Goal: Information Seeking & Learning: Learn about a topic

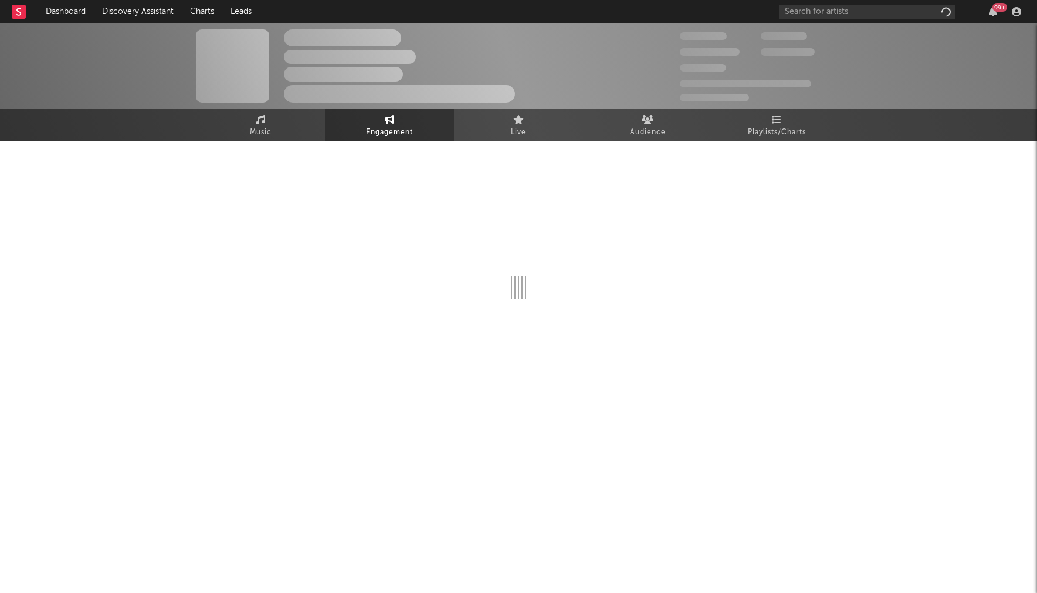
select select "1w"
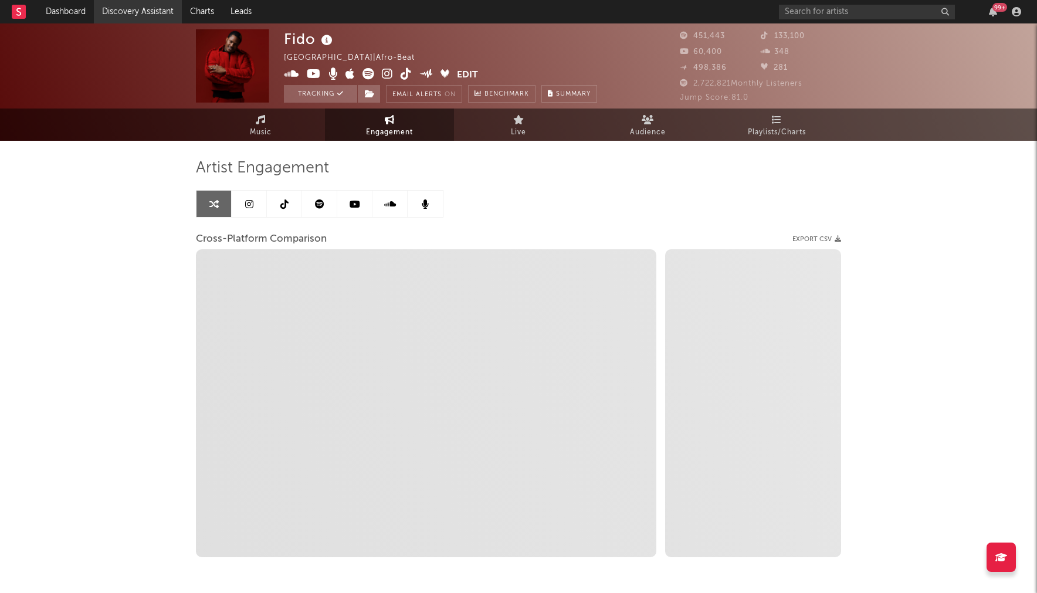
select select "1m"
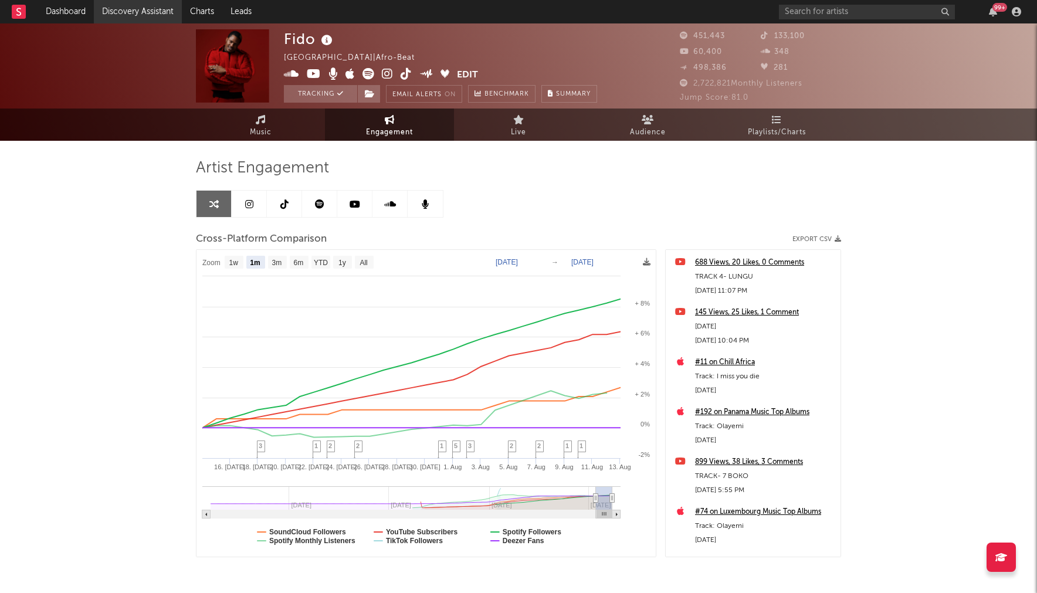
click at [104, 8] on link "Discovery Assistant" at bounding box center [138, 11] width 88 height 23
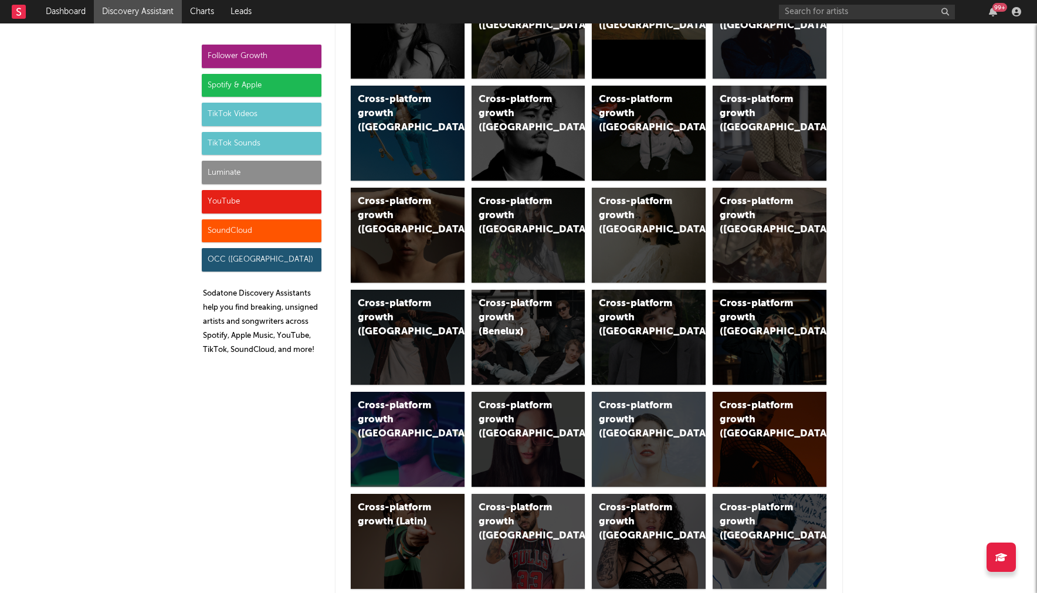
scroll to position [227, 0]
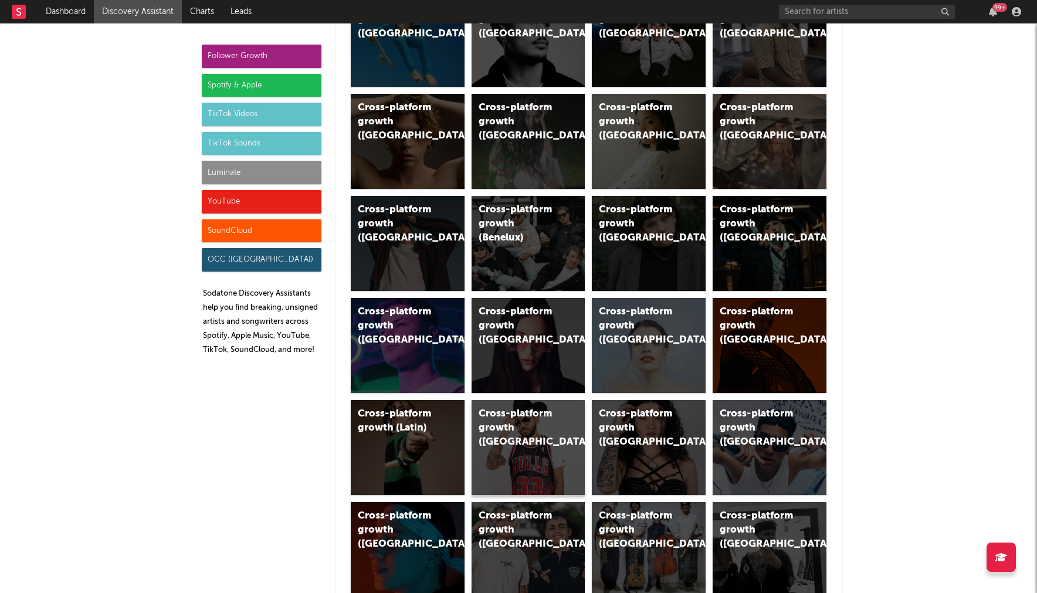
click at [521, 426] on div "Cross-platform growth (Mexico)" at bounding box center [519, 428] width 80 height 42
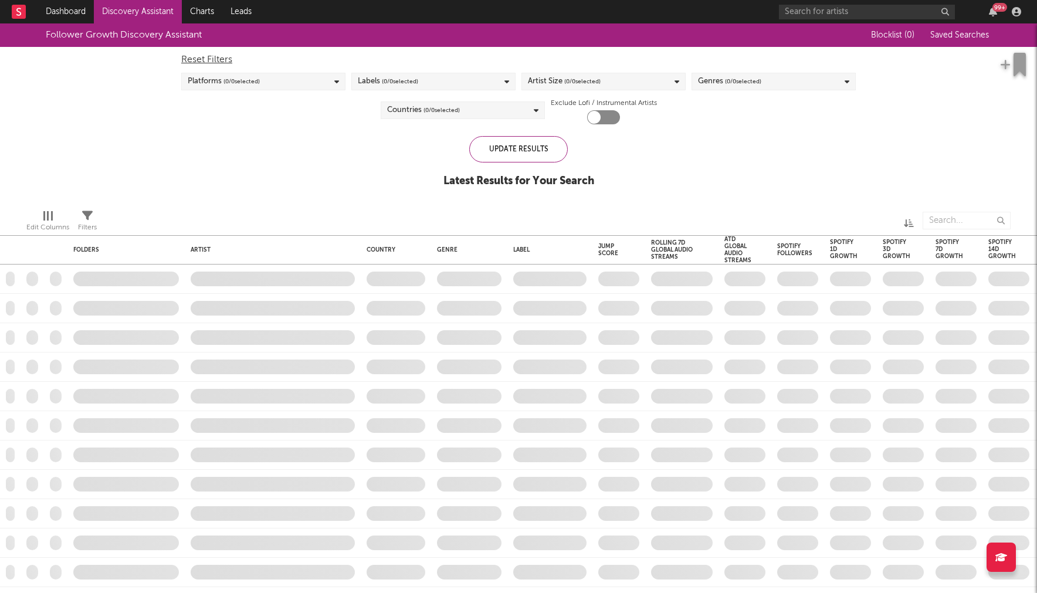
checkbox input "true"
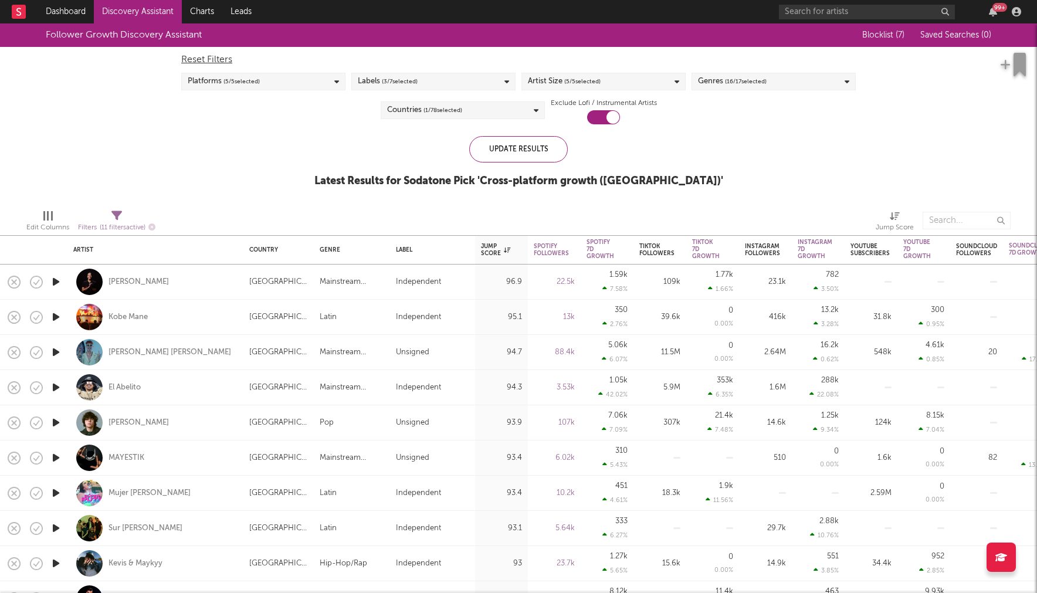
click at [55, 316] on icon "button" at bounding box center [56, 317] width 12 height 15
click at [55, 316] on icon "button" at bounding box center [55, 317] width 11 height 15
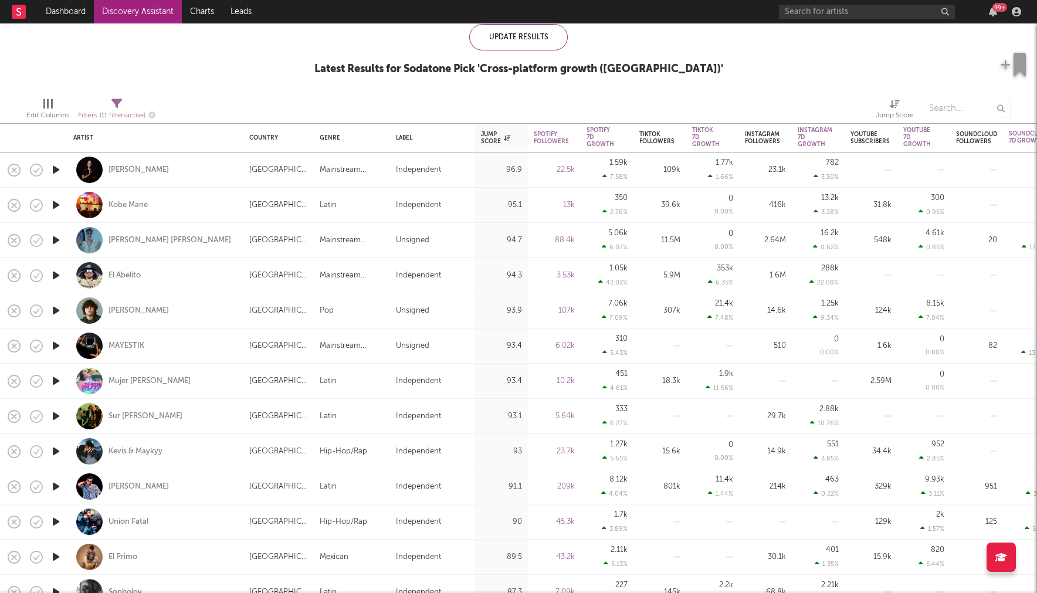
click at [60, 414] on icon "button" at bounding box center [56, 416] width 12 height 15
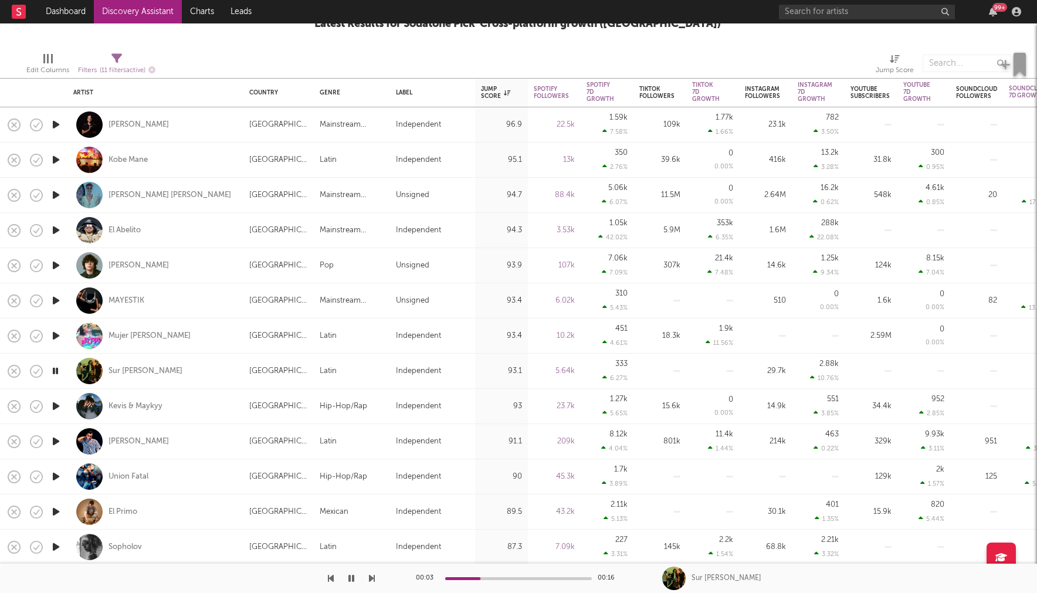
click at [58, 400] on icon "button" at bounding box center [56, 406] width 12 height 15
click at [60, 441] on icon "button" at bounding box center [56, 441] width 12 height 15
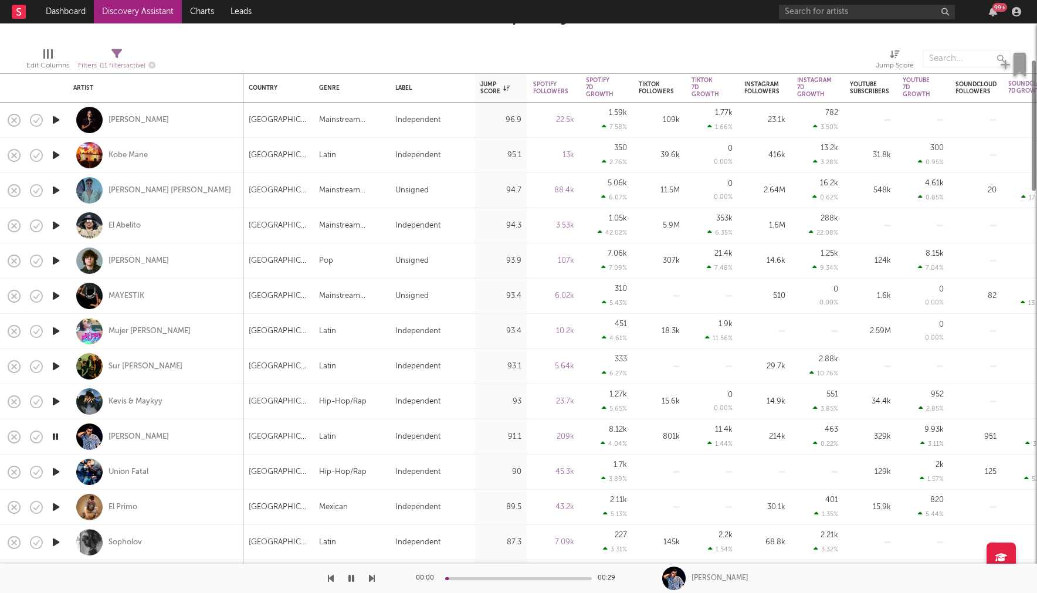
click at [53, 478] on div at bounding box center [55, 472] width 23 height 35
select select "1w"
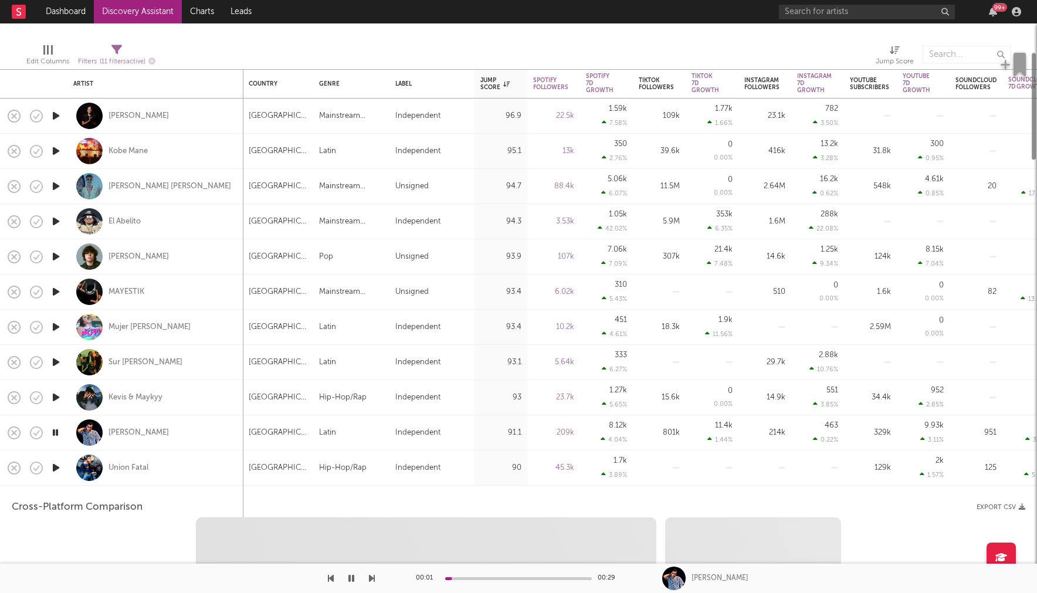
click at [60, 468] on icon "button" at bounding box center [56, 468] width 12 height 15
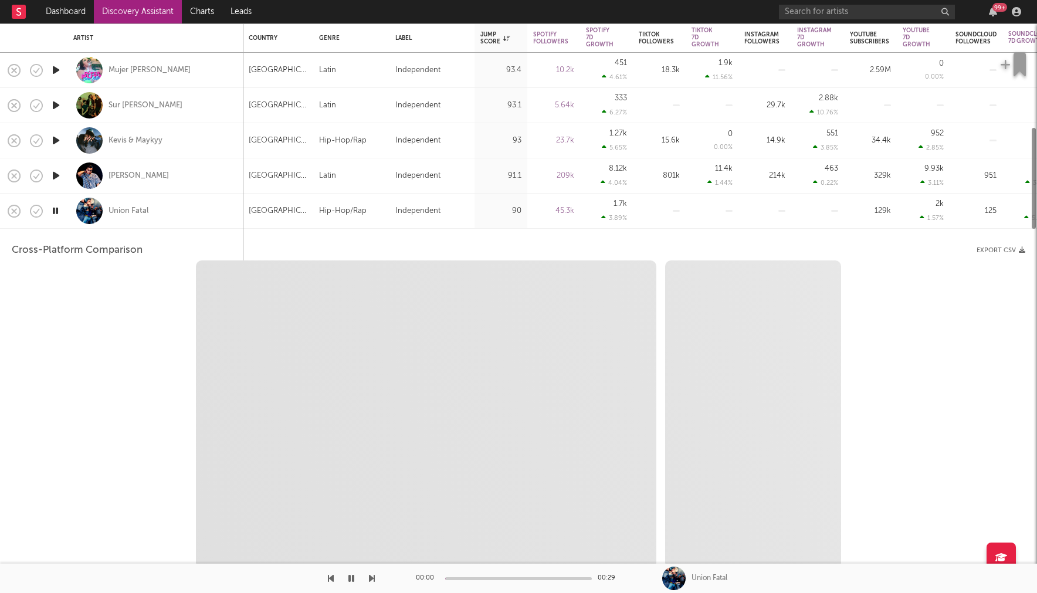
select select "6m"
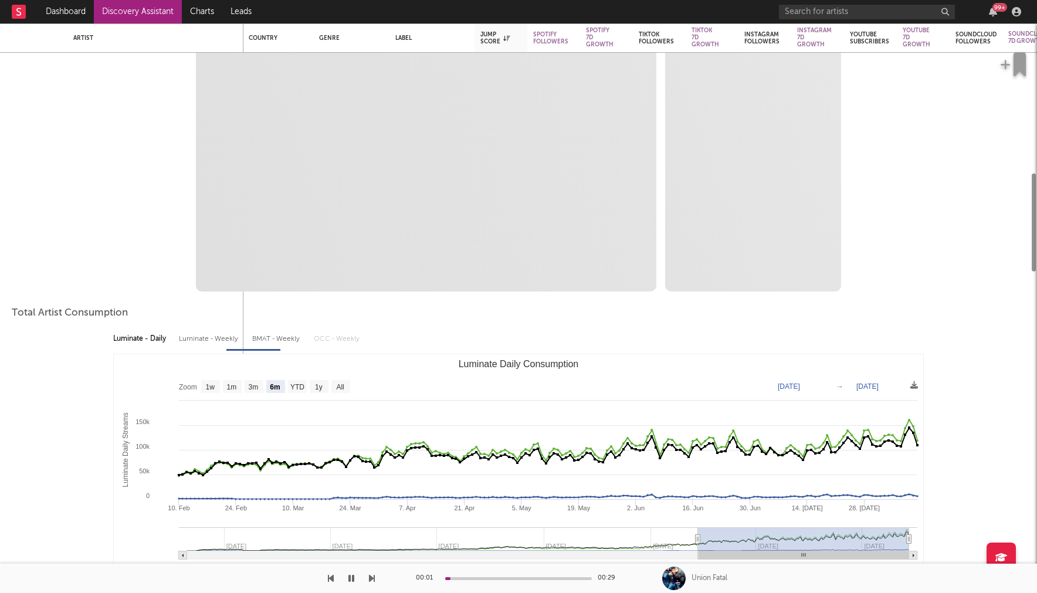
select select "1m"
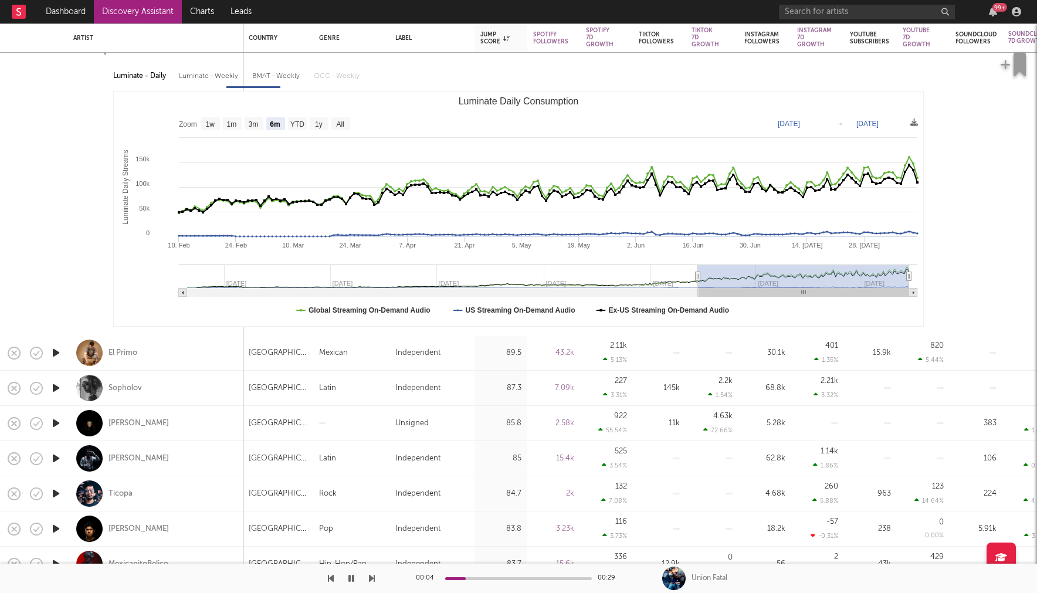
click at [60, 354] on icon "button" at bounding box center [56, 353] width 12 height 15
click at [186, 348] on div "El Primo" at bounding box center [155, 353] width 164 height 35
select select "1w"
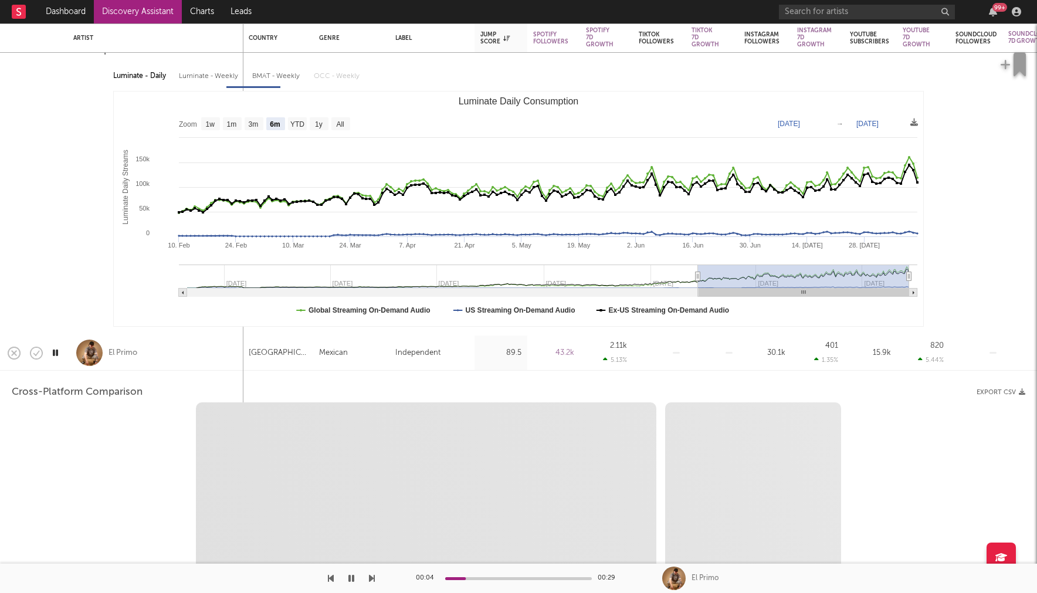
select select "6m"
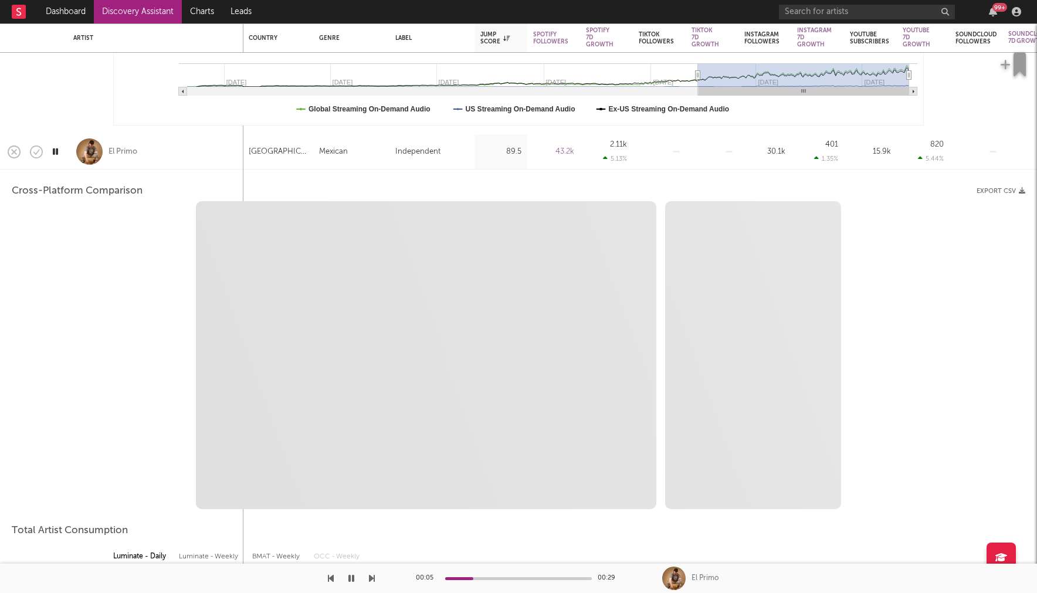
select select "1m"
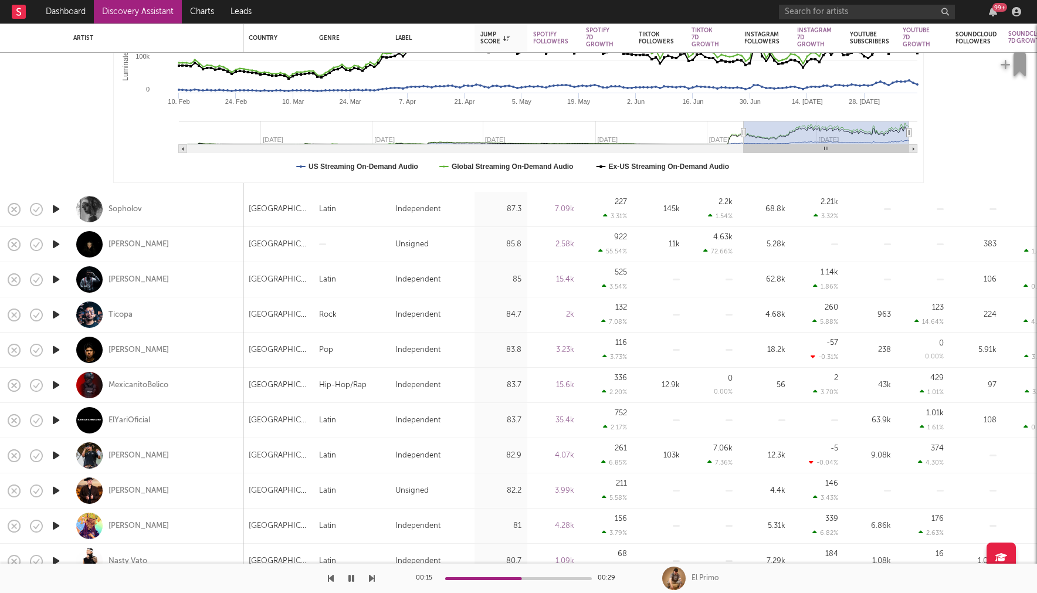
click at [56, 424] on icon "button" at bounding box center [56, 420] width 12 height 15
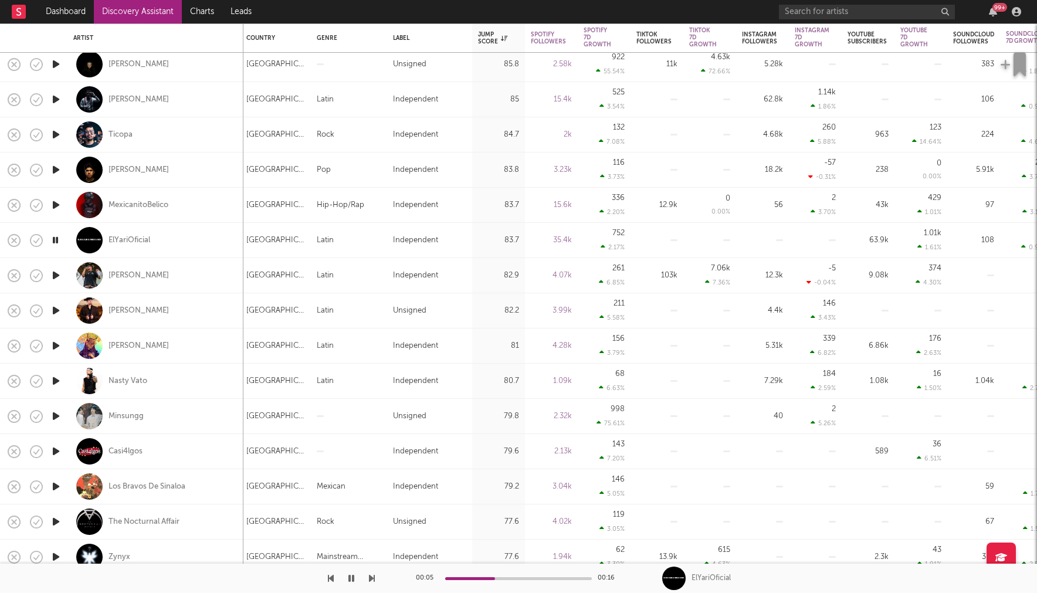
click at [60, 414] on icon "button" at bounding box center [56, 416] width 12 height 15
click at [56, 455] on icon "button" at bounding box center [56, 452] width 12 height 15
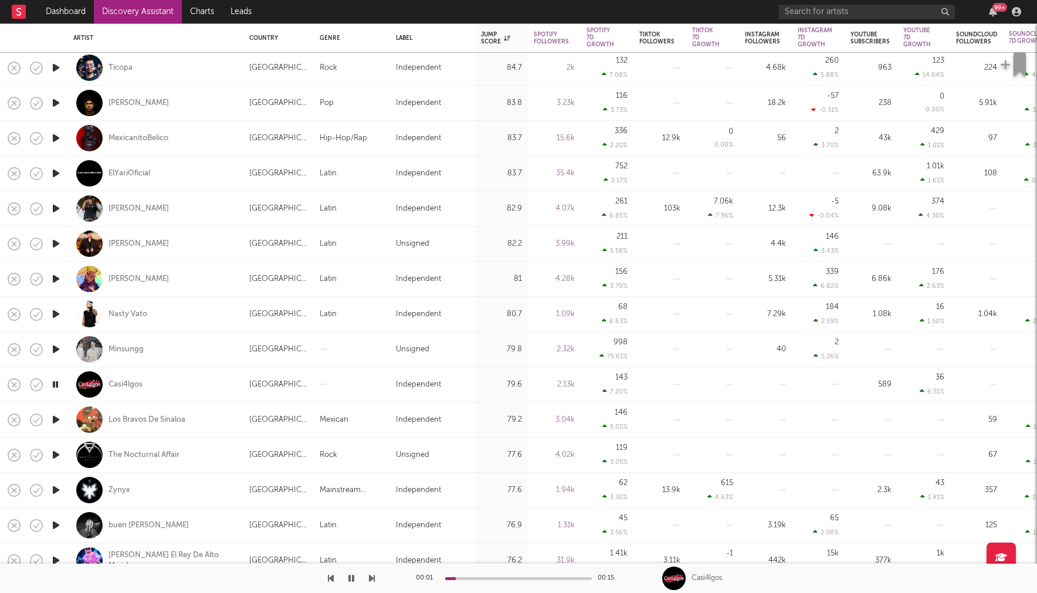
click at [61, 421] on icon "button" at bounding box center [56, 419] width 12 height 15
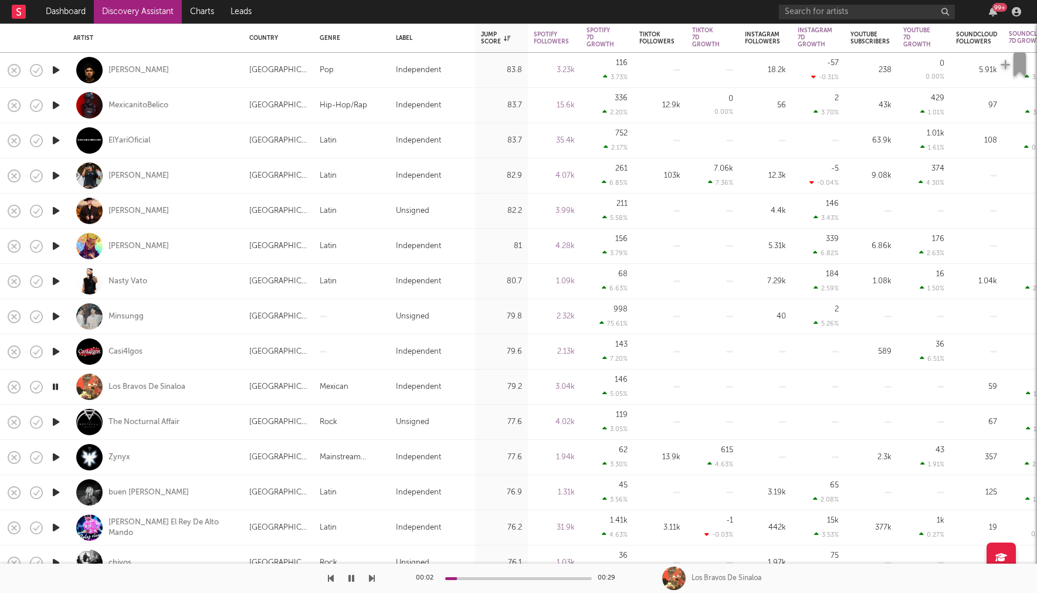
click at [57, 428] on icon "button" at bounding box center [56, 422] width 12 height 15
click at [56, 459] on icon "button" at bounding box center [56, 457] width 12 height 15
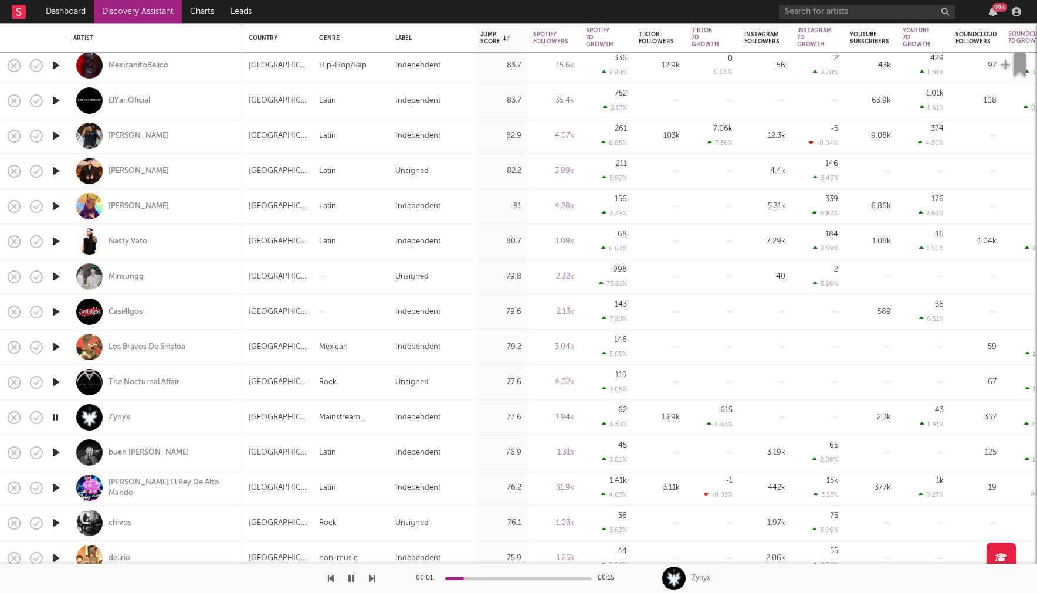
drag, startPoint x: 164, startPoint y: 408, endPoint x: 156, endPoint y: 409, distance: 8.4
click at [164, 408] on div "Zynyx" at bounding box center [155, 417] width 164 height 35
select select "1w"
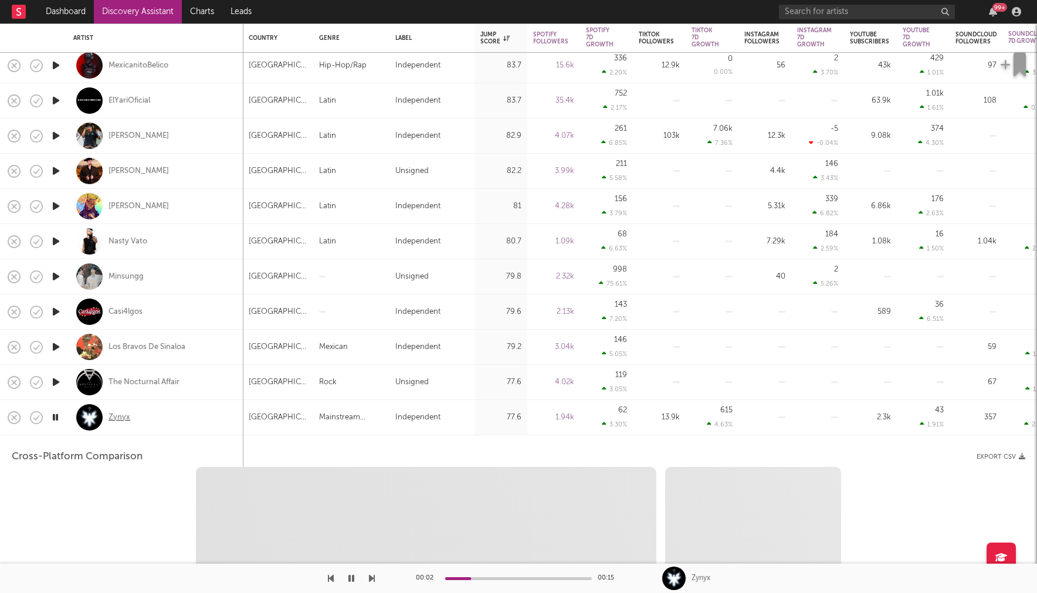
click at [120, 414] on div "Zynyx" at bounding box center [120, 417] width 22 height 11
select select "1w"
select select "1m"
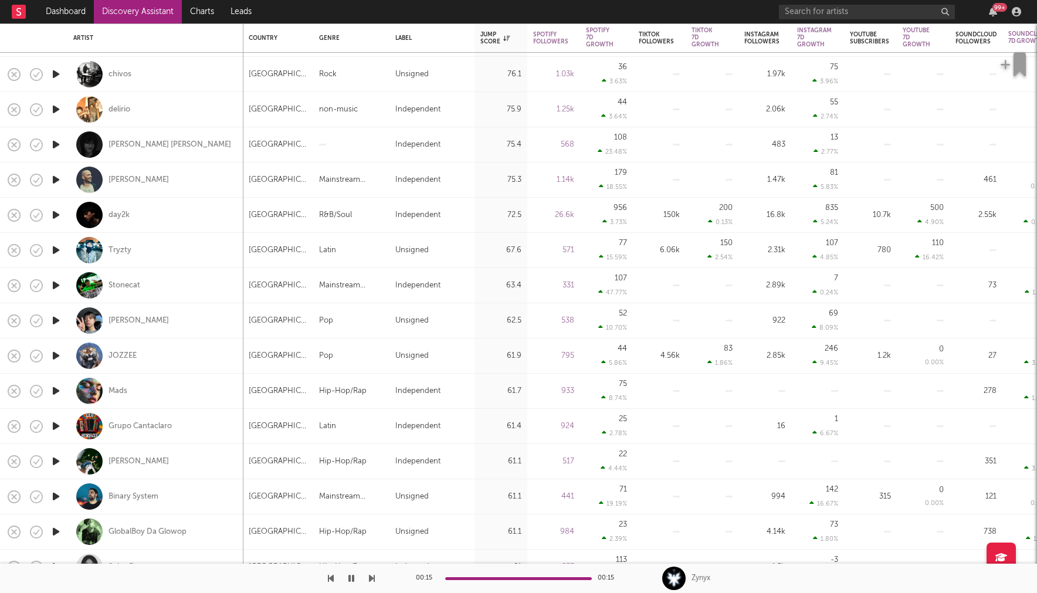
click at [204, 282] on div "Stonecat" at bounding box center [155, 285] width 164 height 35
select select "1w"
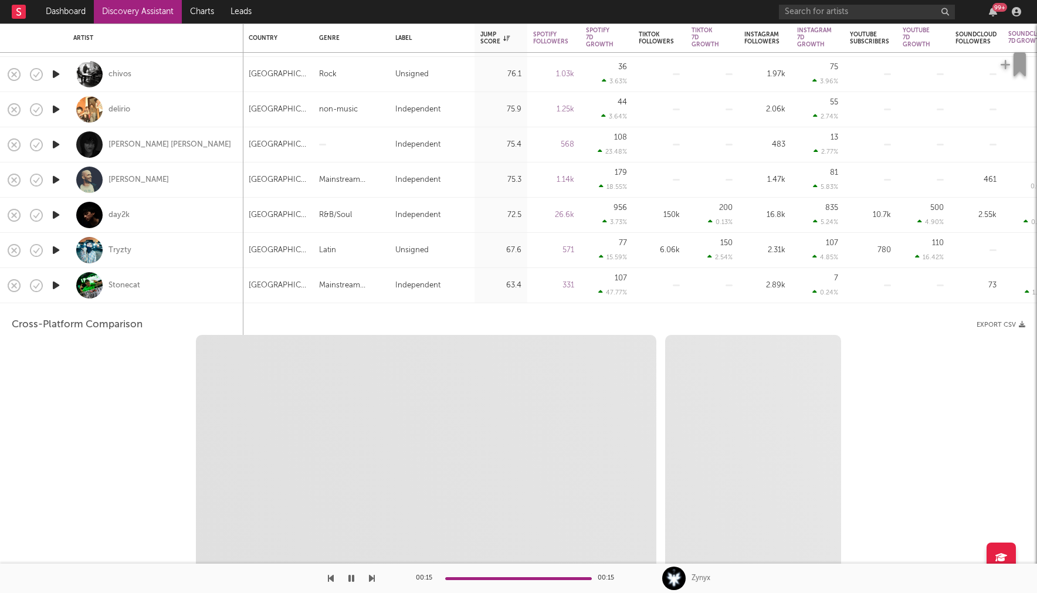
select select "1w"
click at [123, 248] on div "Tryzty" at bounding box center [120, 250] width 23 height 11
select select "1m"
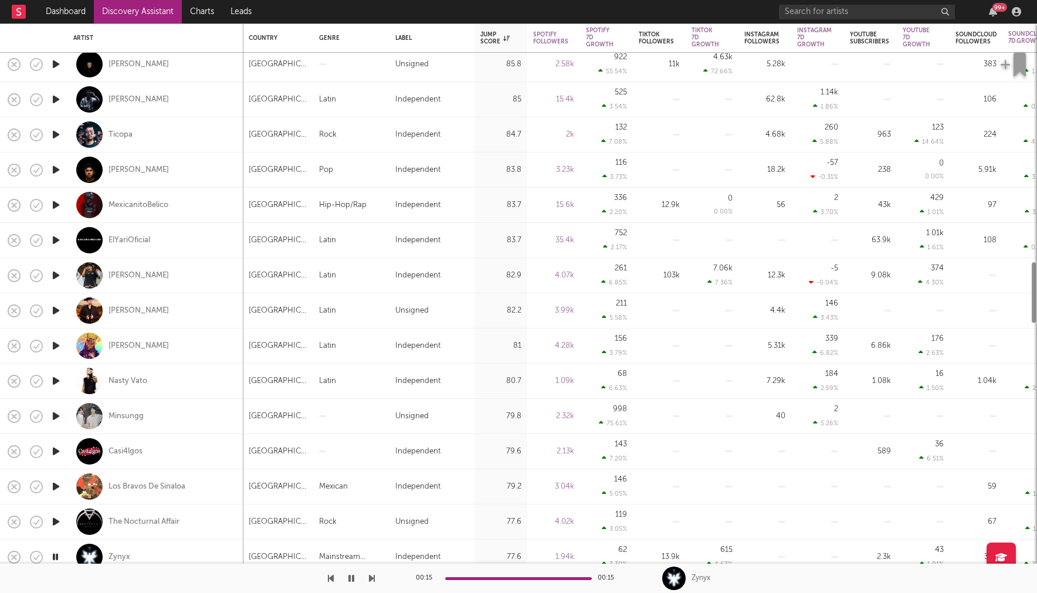
click at [144, 17] on link "Discovery Assistant" at bounding box center [138, 11] width 88 height 23
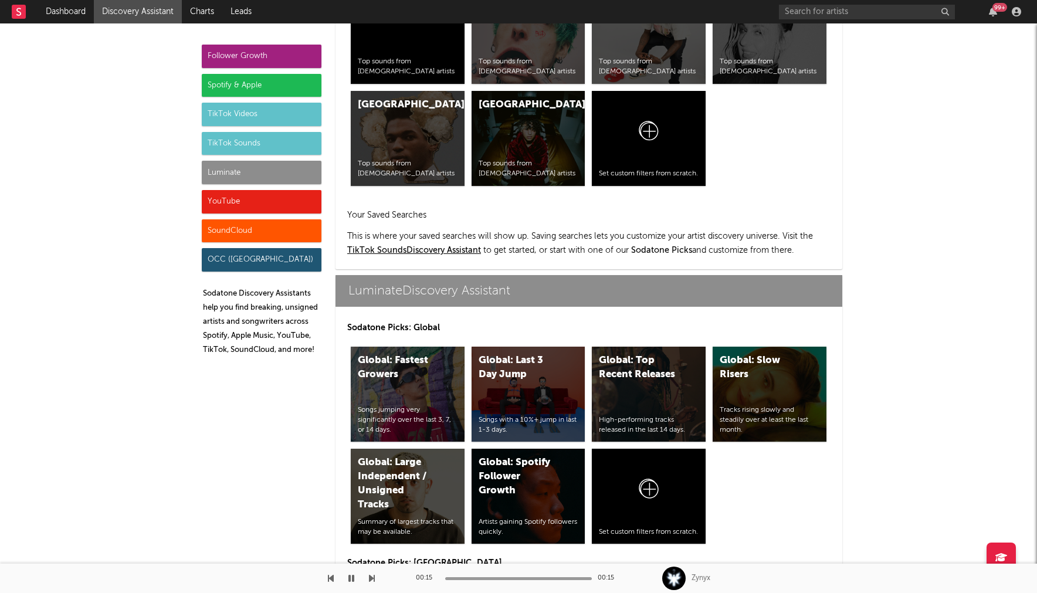
scroll to position [5005, 0]
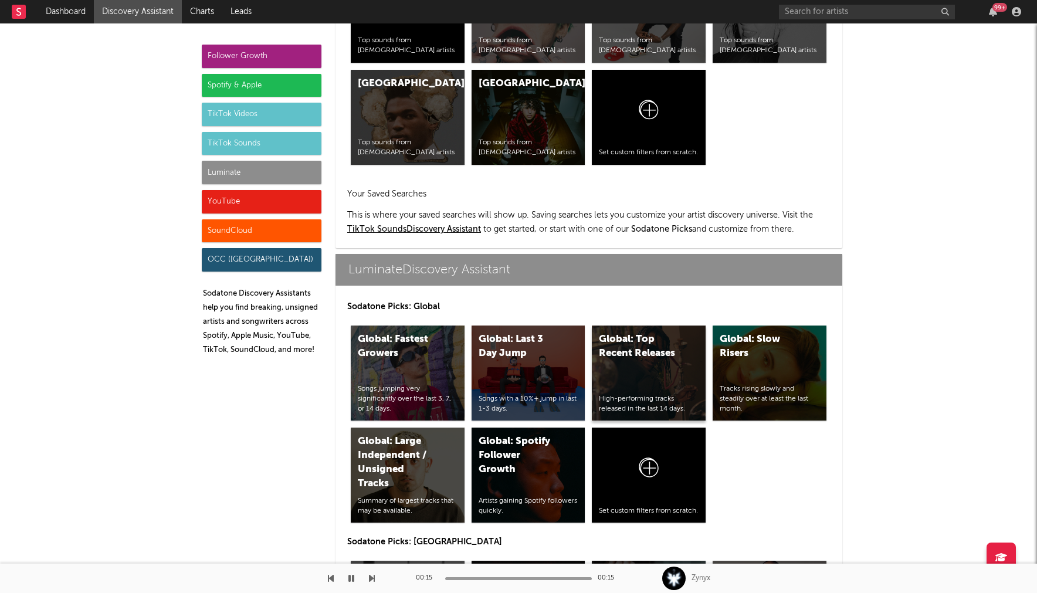
click at [659, 348] on div "Global: Top Recent Releases" at bounding box center [639, 347] width 80 height 28
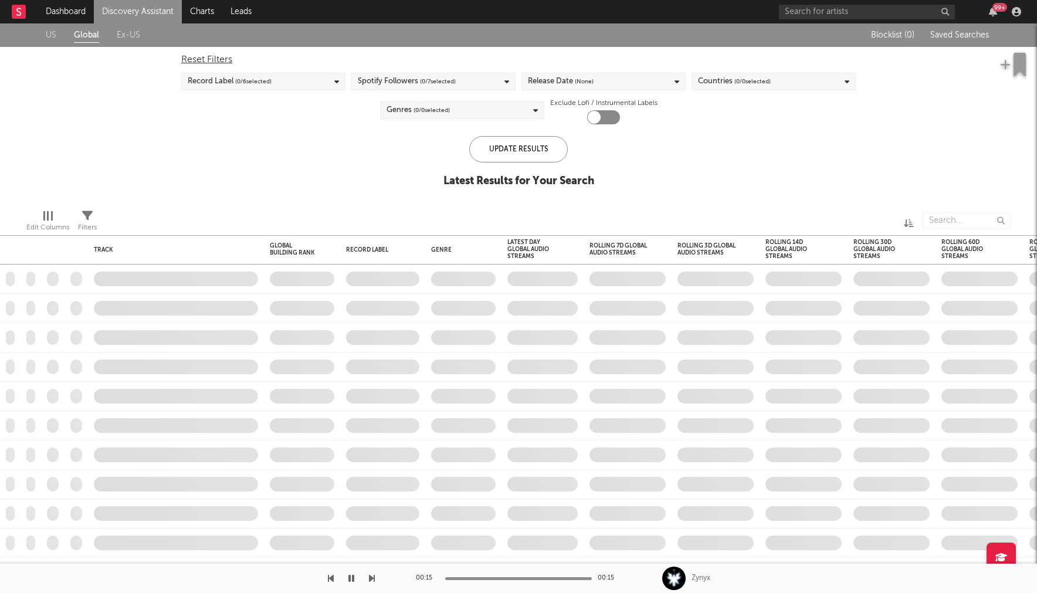
checkbox input "true"
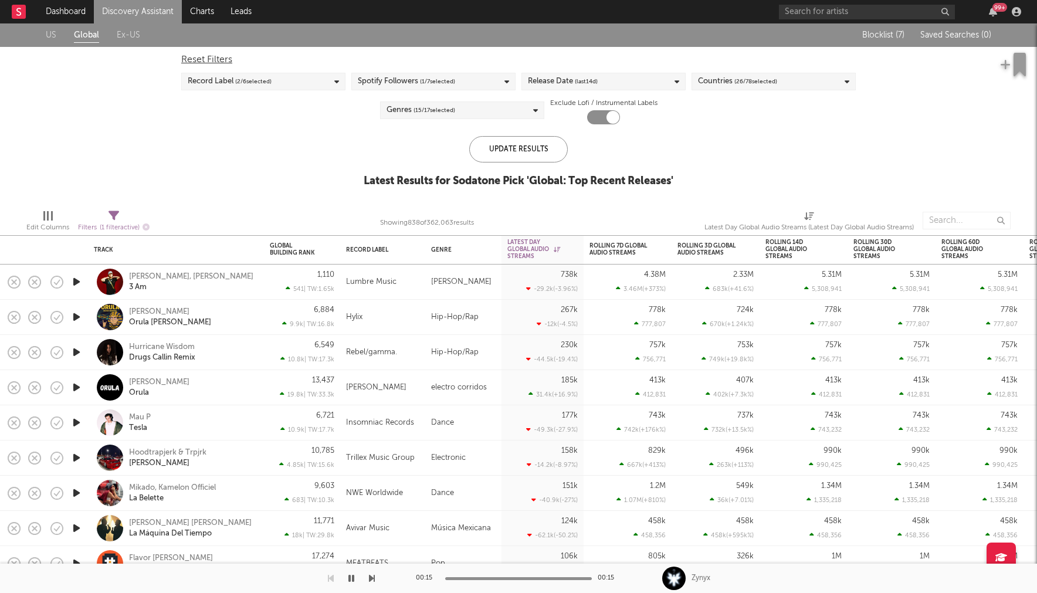
click at [77, 390] on icon "button" at bounding box center [76, 387] width 12 height 15
click at [77, 390] on icon "button" at bounding box center [75, 387] width 11 height 15
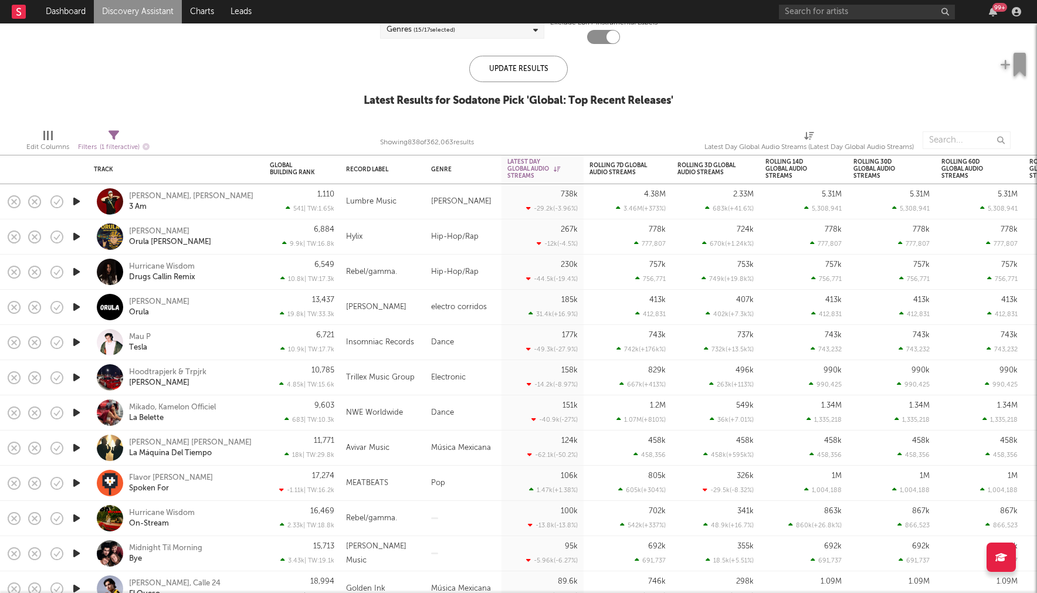
click at [77, 413] on icon "button" at bounding box center [76, 412] width 12 height 15
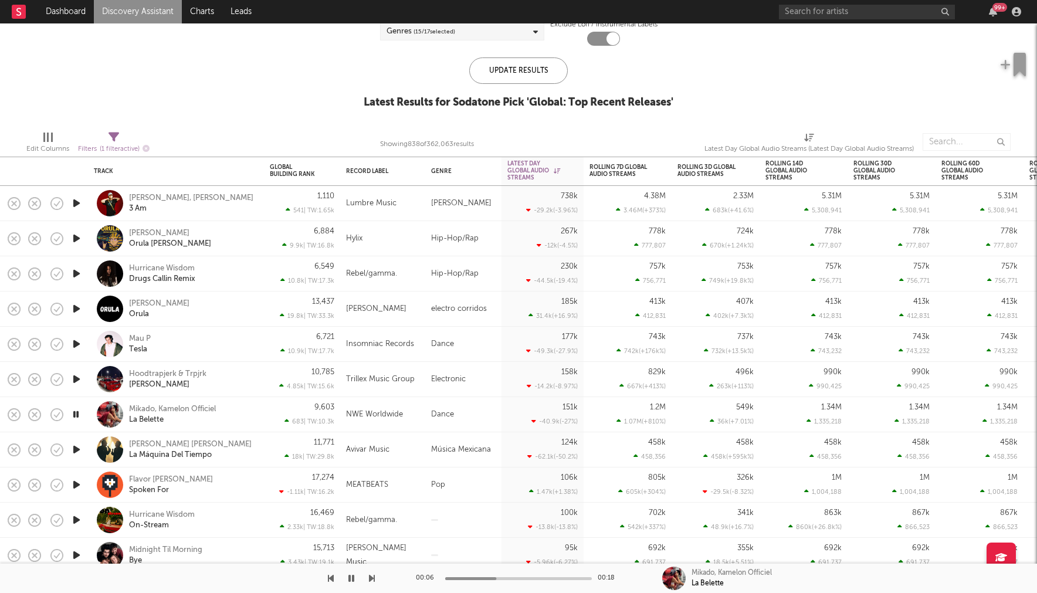
click at [238, 425] on div "Mikado, Kamelon Officiel La Belette" at bounding box center [176, 414] width 164 height 35
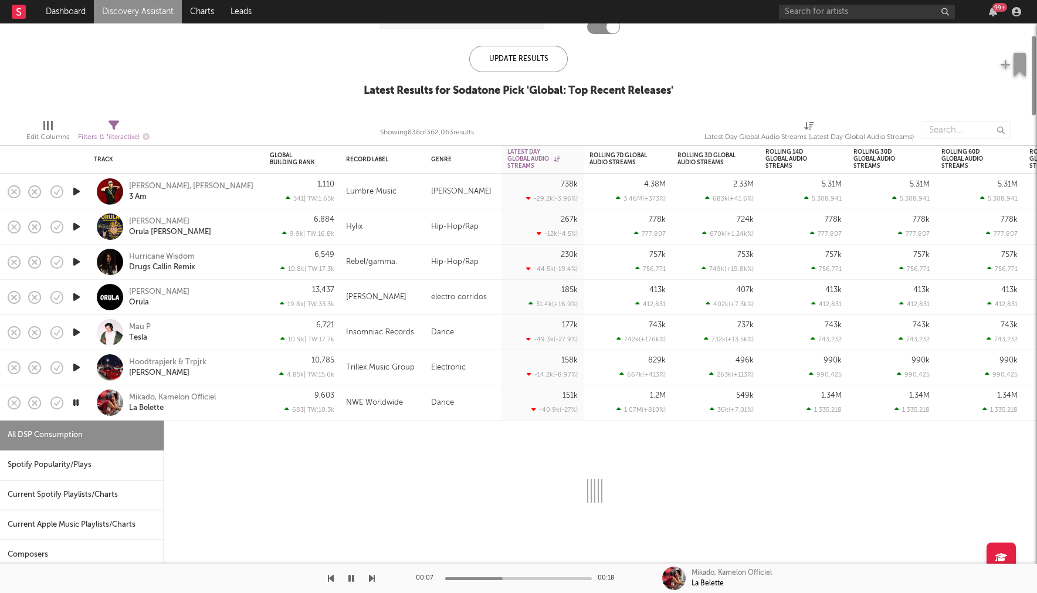
select select "1w"
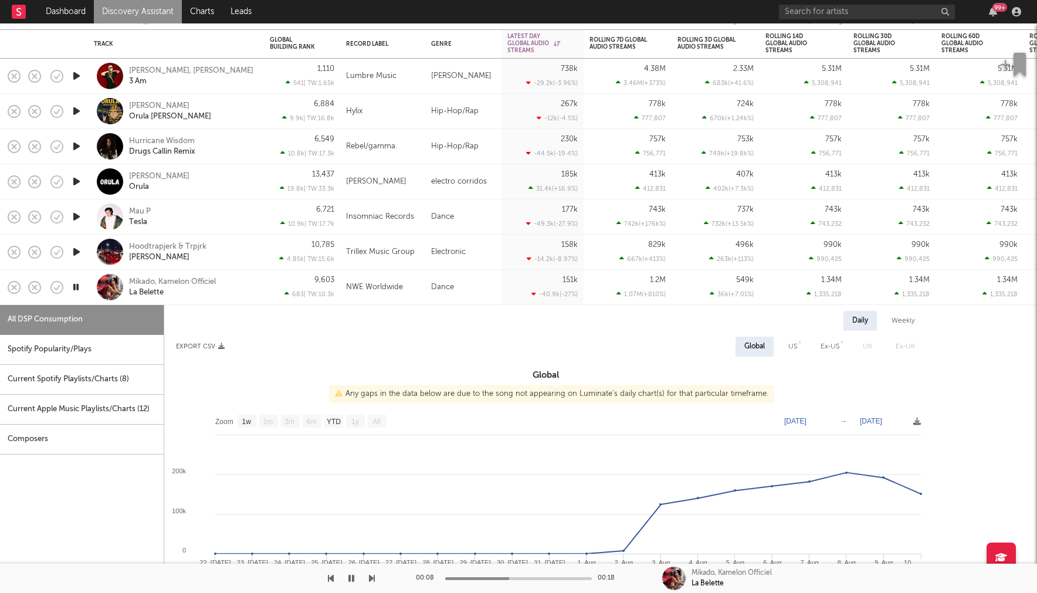
click at [66, 347] on div "Spotify Popularity/Plays" at bounding box center [82, 350] width 164 height 30
select select "1w"
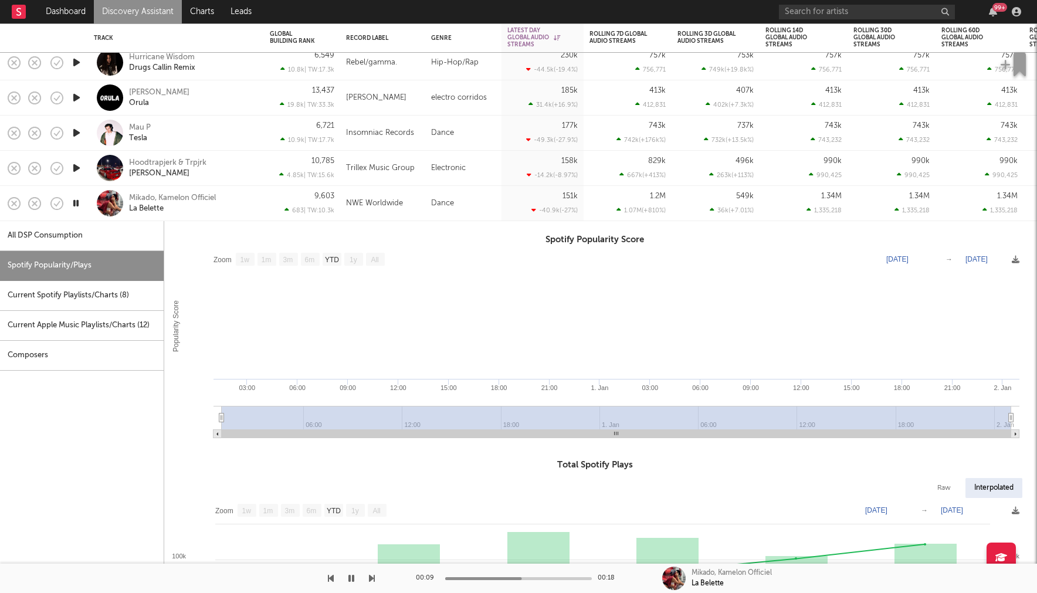
click at [103, 305] on div "Current Spotify Playlists/Charts ( 8 )" at bounding box center [82, 296] width 164 height 30
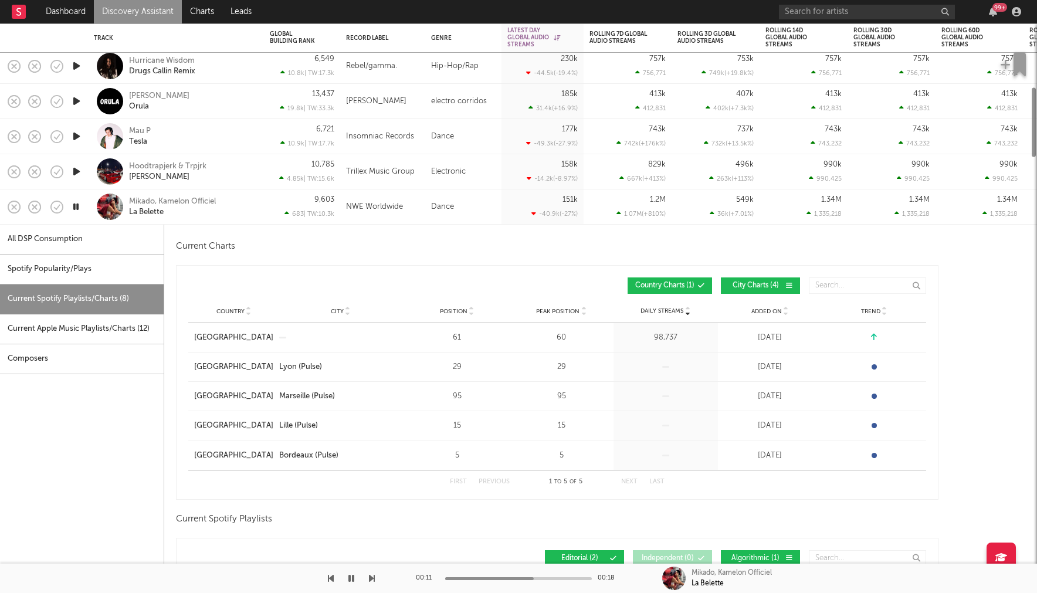
click at [101, 316] on div "Current Apple Music Playlists/Charts ( 12 )" at bounding box center [82, 329] width 164 height 30
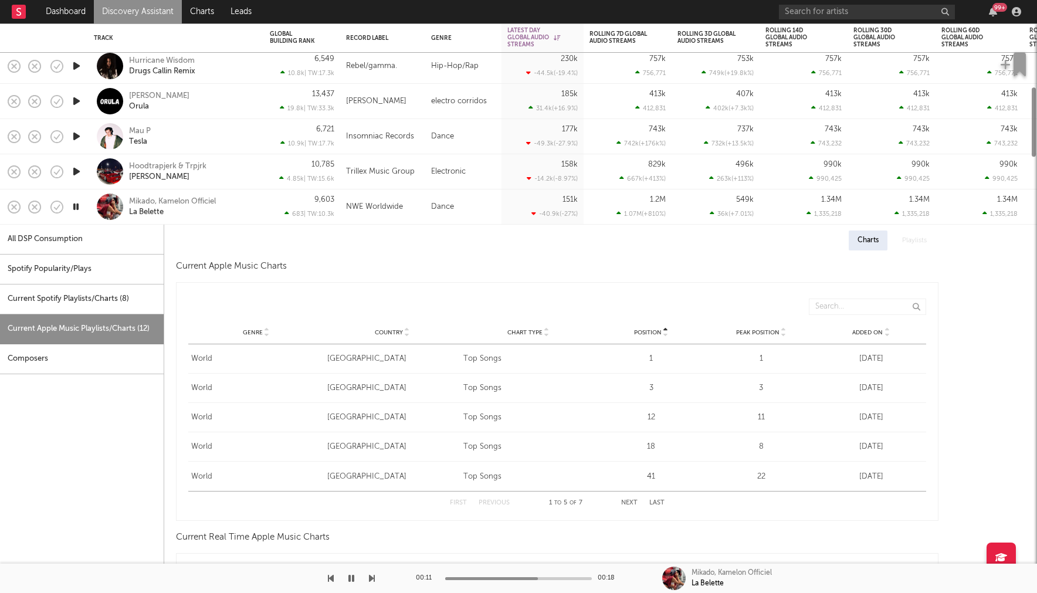
click at [103, 266] on div "Spotify Popularity/Plays" at bounding box center [82, 270] width 164 height 30
select select "1w"
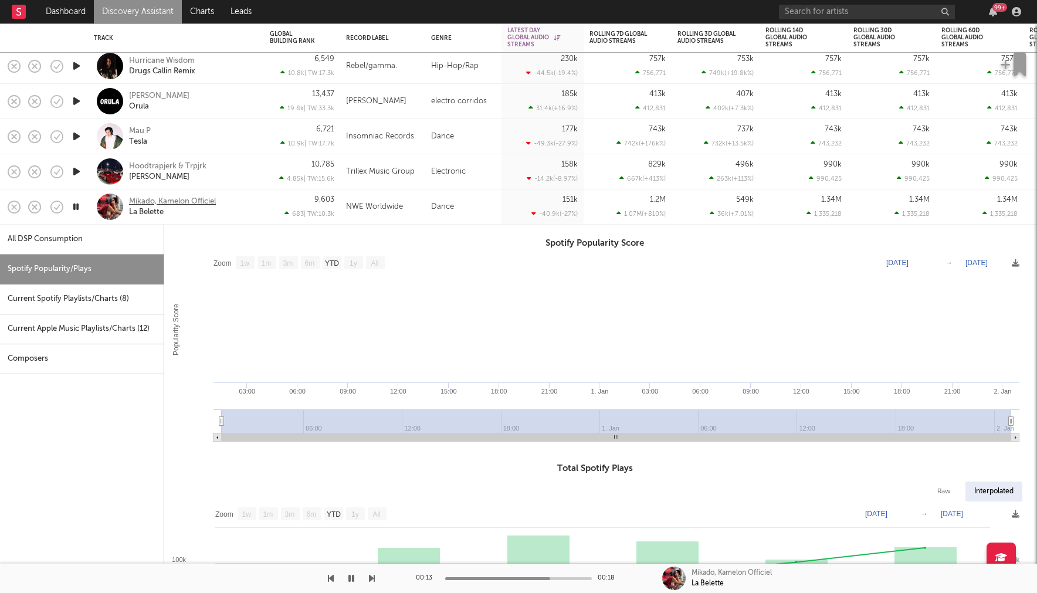
click at [141, 205] on div "Mikado, Kamelon Officiel" at bounding box center [172, 202] width 87 height 11
click at [877, 10] on input "text" at bounding box center [867, 12] width 176 height 15
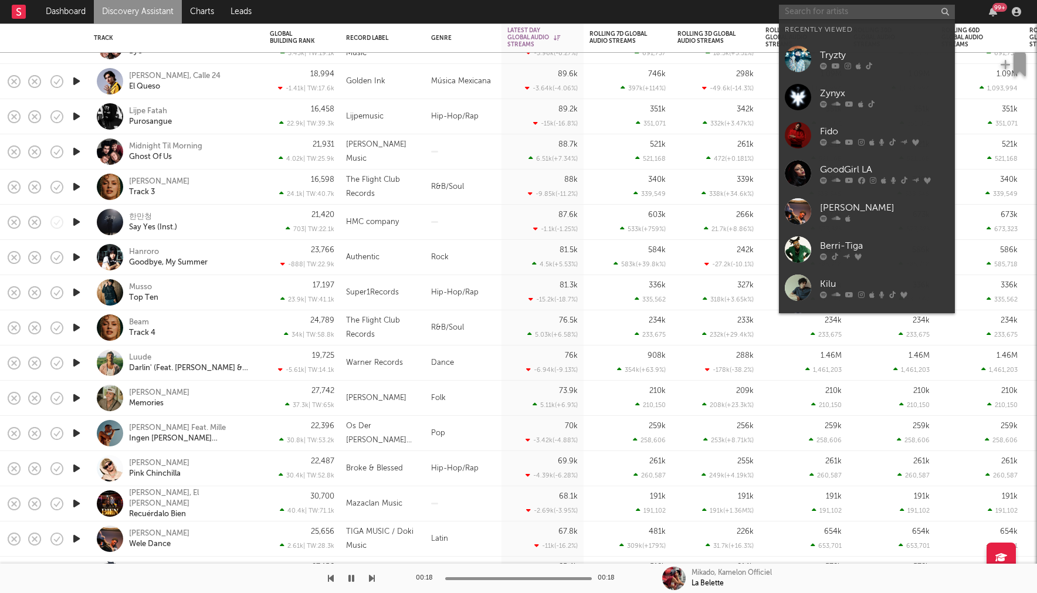
click at [78, 363] on icon "button" at bounding box center [76, 362] width 12 height 15
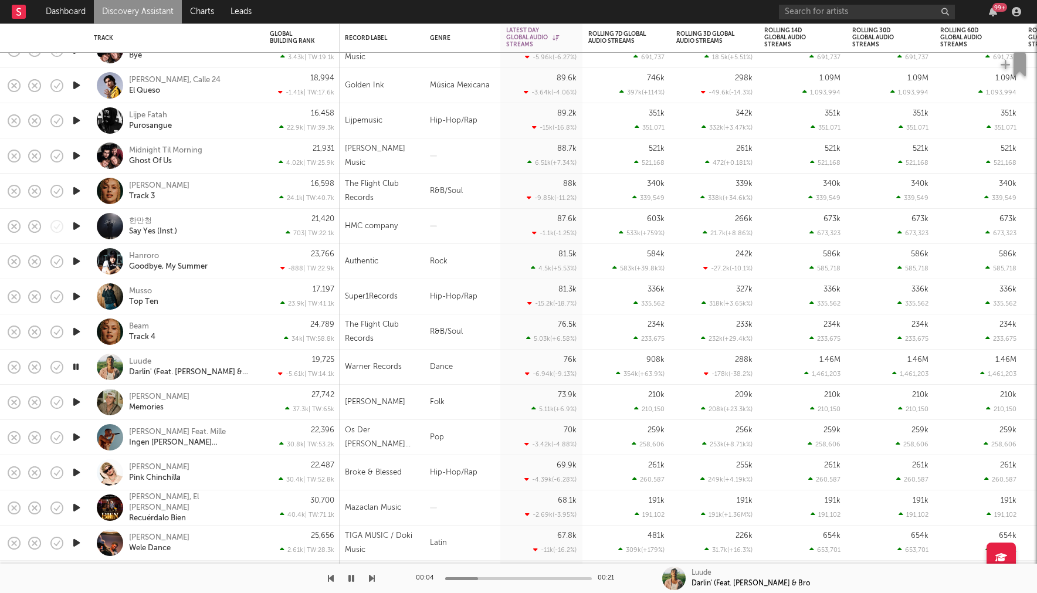
click at [76, 399] on icon "button" at bounding box center [76, 402] width 12 height 15
click at [73, 434] on icon "button" at bounding box center [76, 437] width 12 height 15
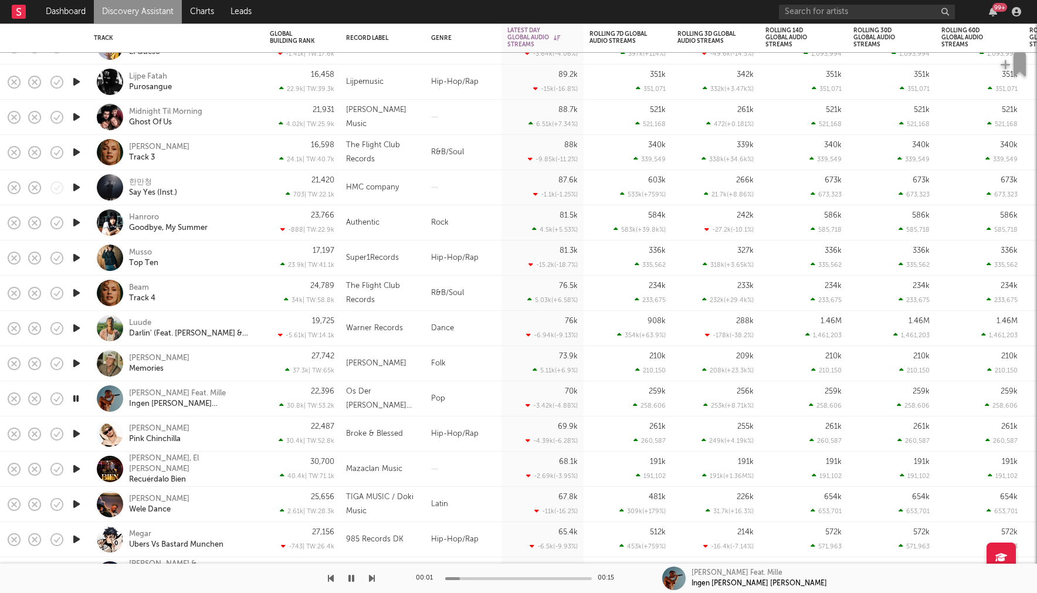
click at [73, 434] on icon "button" at bounding box center [76, 433] width 12 height 15
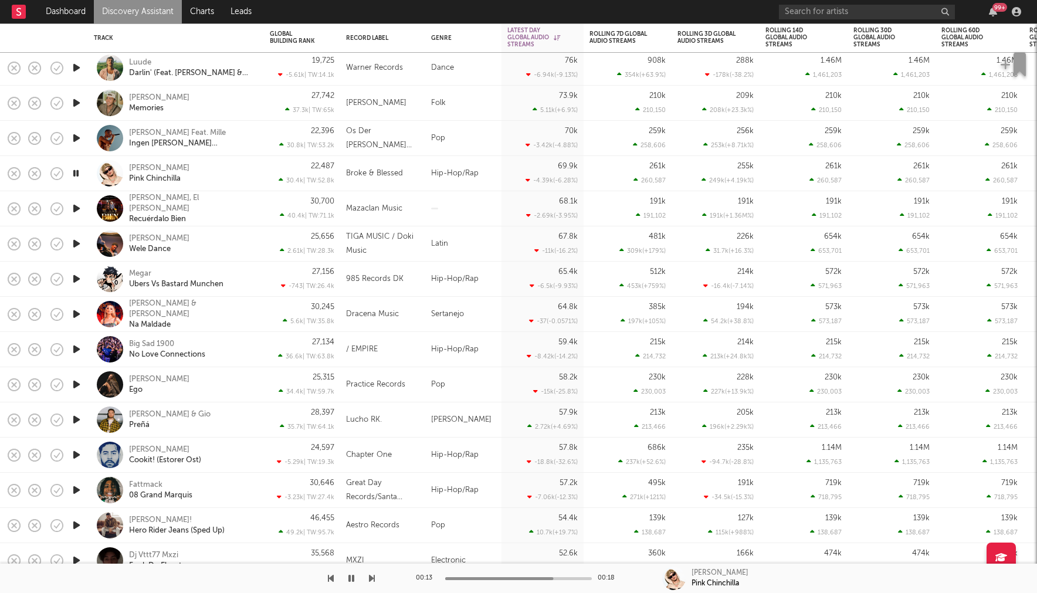
click at [76, 419] on icon "button" at bounding box center [76, 419] width 12 height 15
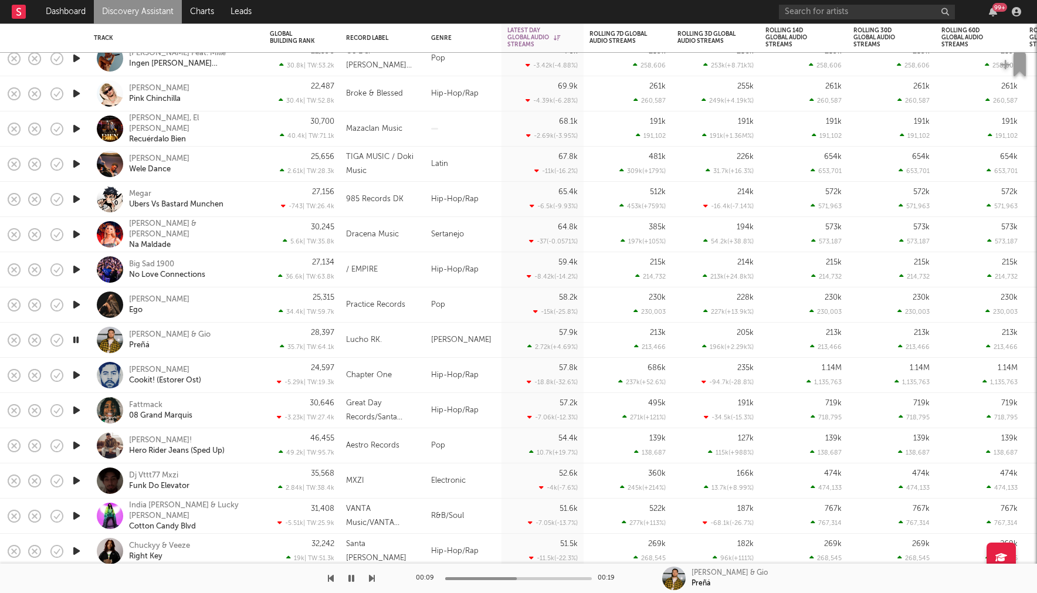
click at [72, 407] on icon "button" at bounding box center [76, 410] width 12 height 15
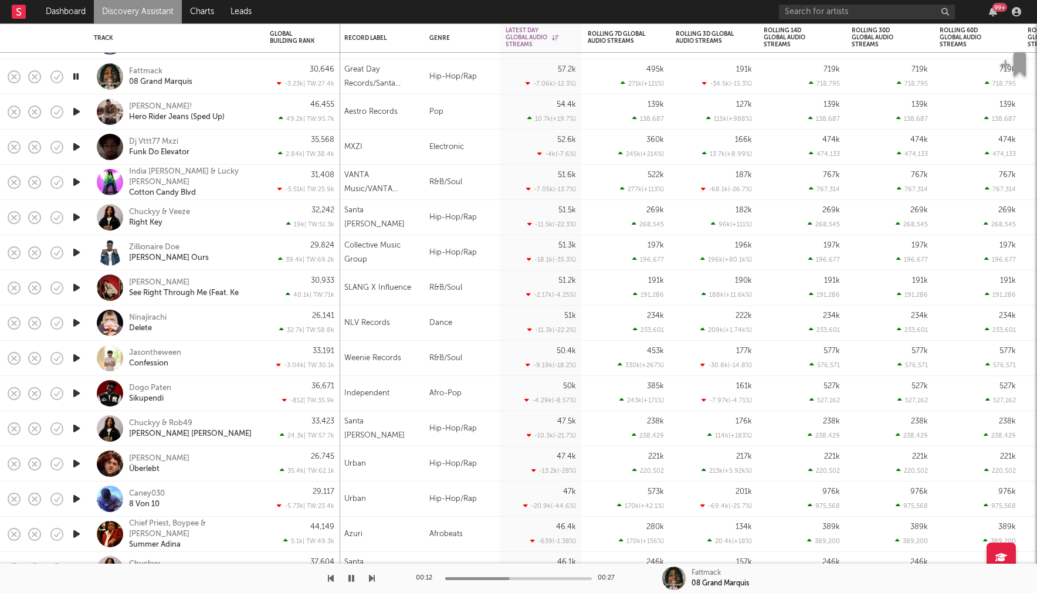
click at [72, 393] on icon "button" at bounding box center [76, 393] width 12 height 15
click at [153, 385] on div "Dogo Paten" at bounding box center [150, 388] width 42 height 11
click at [74, 431] on icon "button" at bounding box center [76, 428] width 12 height 15
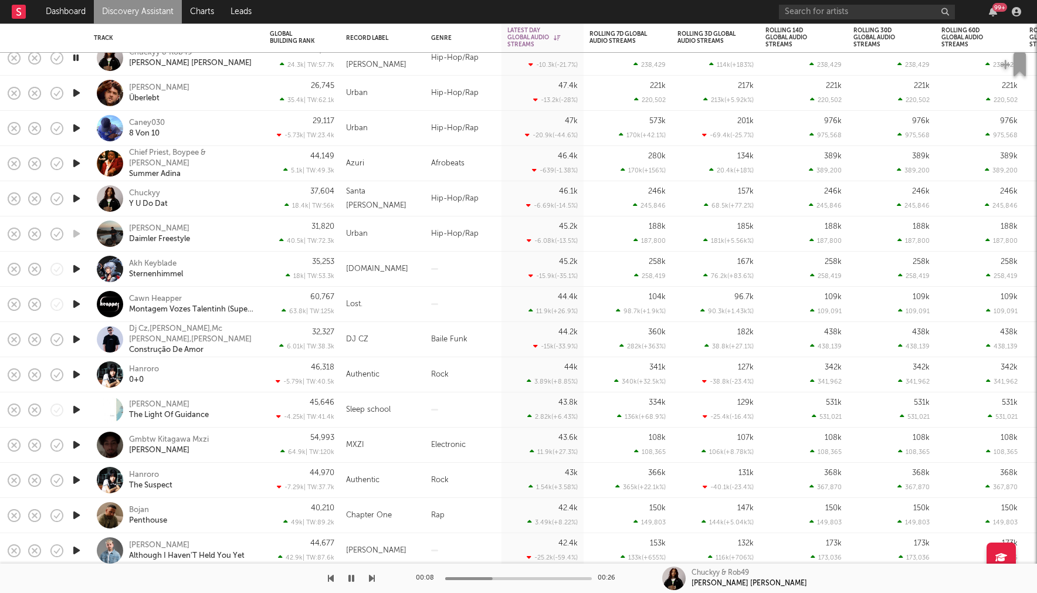
click at [78, 446] on icon "button" at bounding box center [76, 445] width 12 height 15
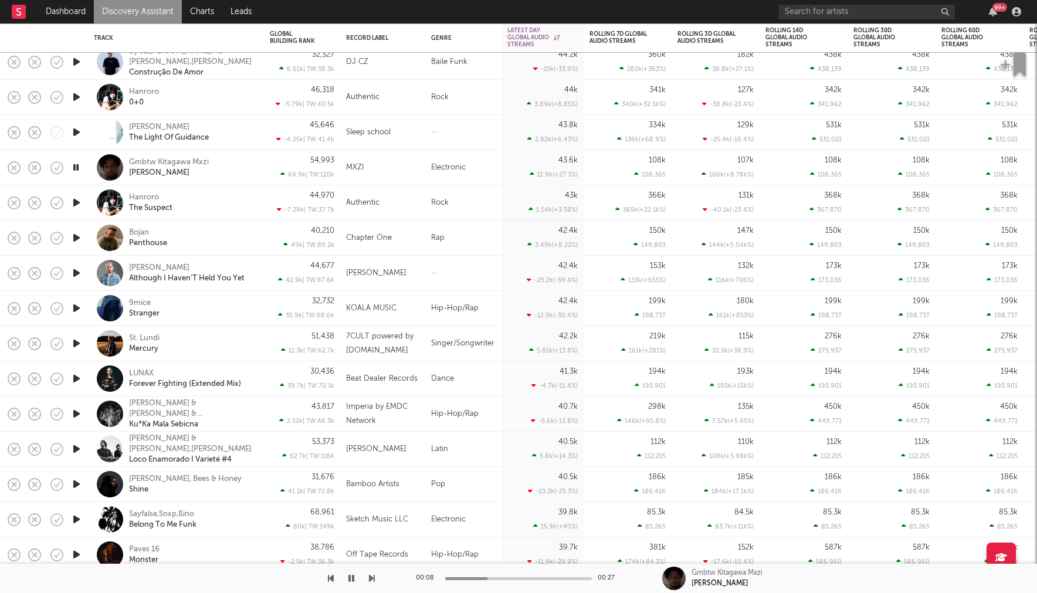
click at [76, 446] on icon "button" at bounding box center [76, 449] width 12 height 15
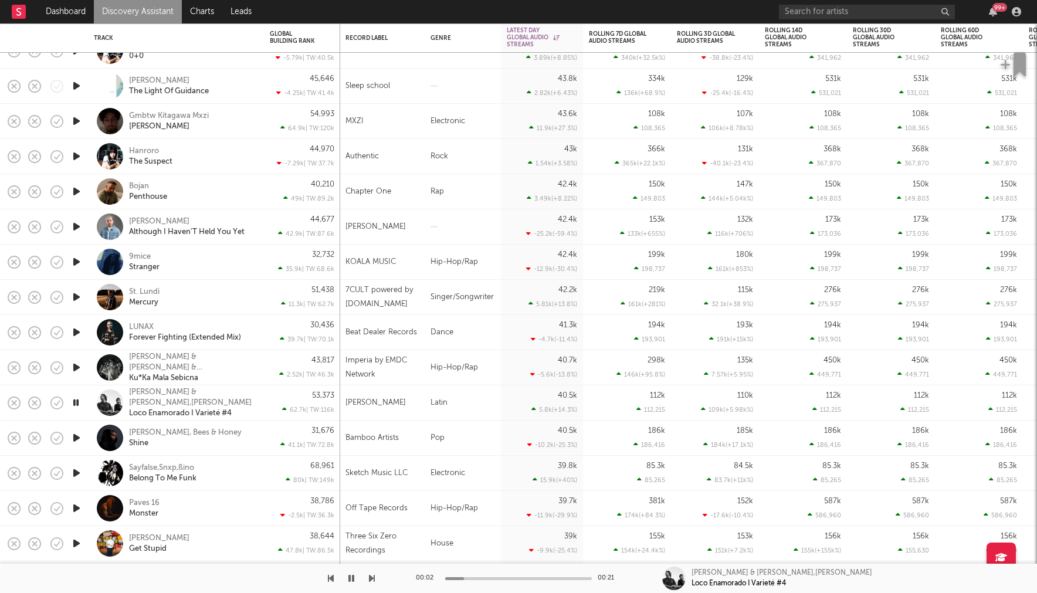
click at [77, 434] on icon "button" at bounding box center [76, 438] width 12 height 15
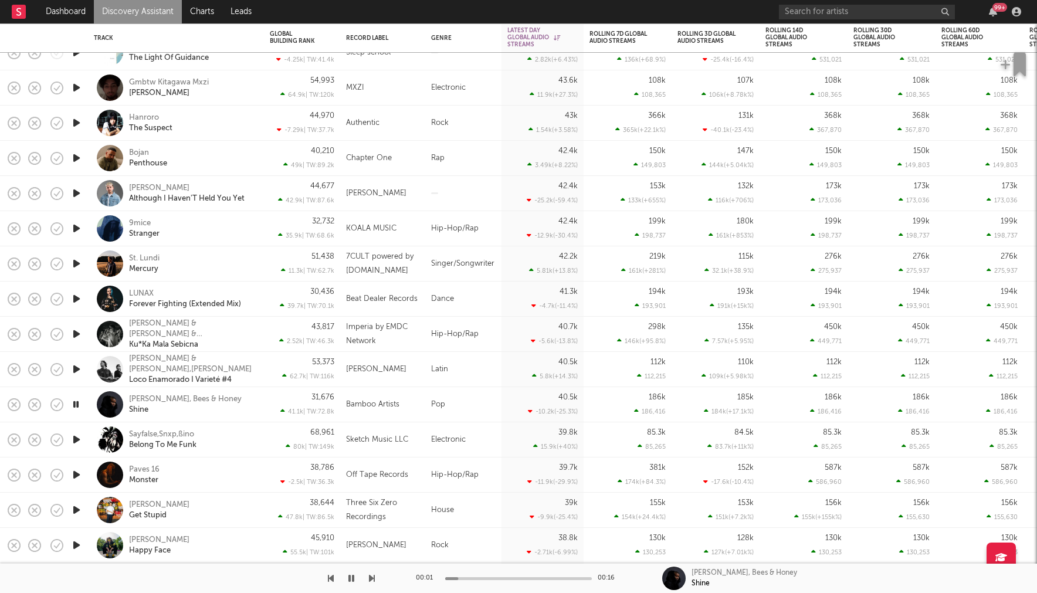
click at [77, 434] on icon "button" at bounding box center [76, 439] width 12 height 15
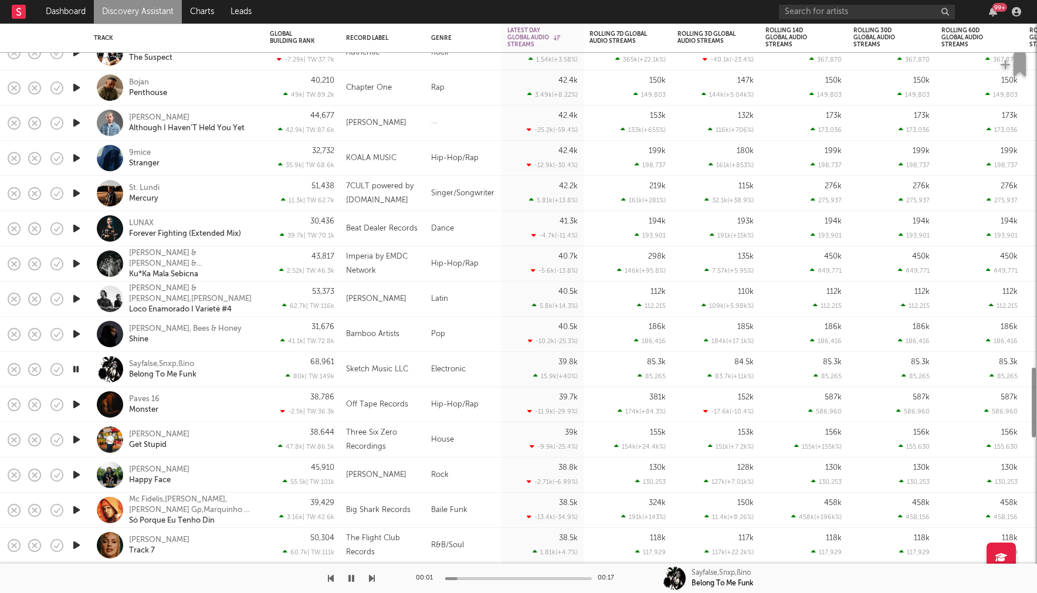
click at [77, 434] on icon "button" at bounding box center [76, 439] width 12 height 15
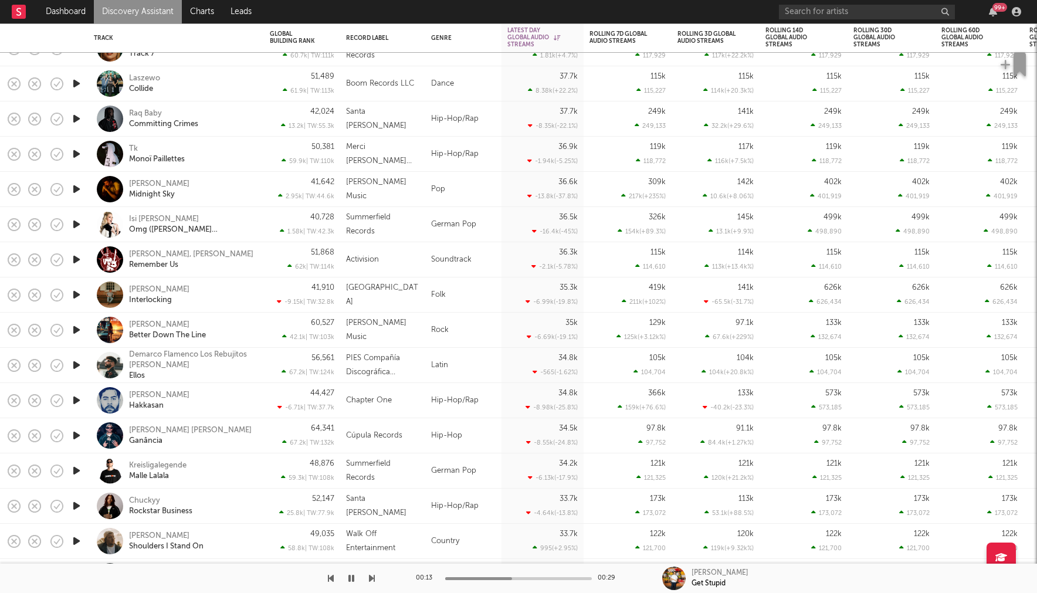
click at [77, 434] on icon "button" at bounding box center [76, 435] width 12 height 15
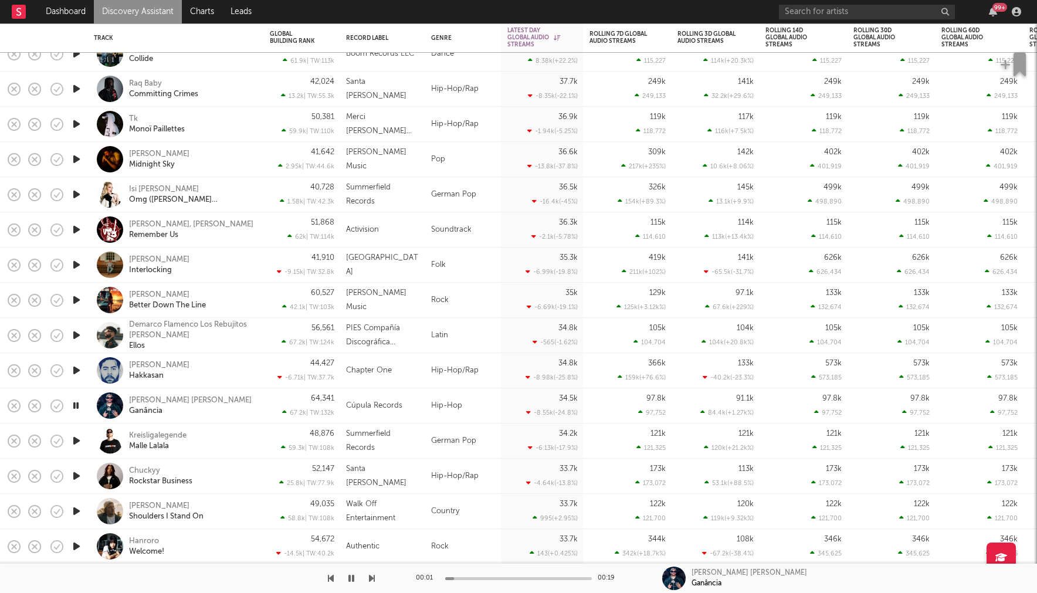
click at [77, 434] on icon "button" at bounding box center [76, 441] width 12 height 15
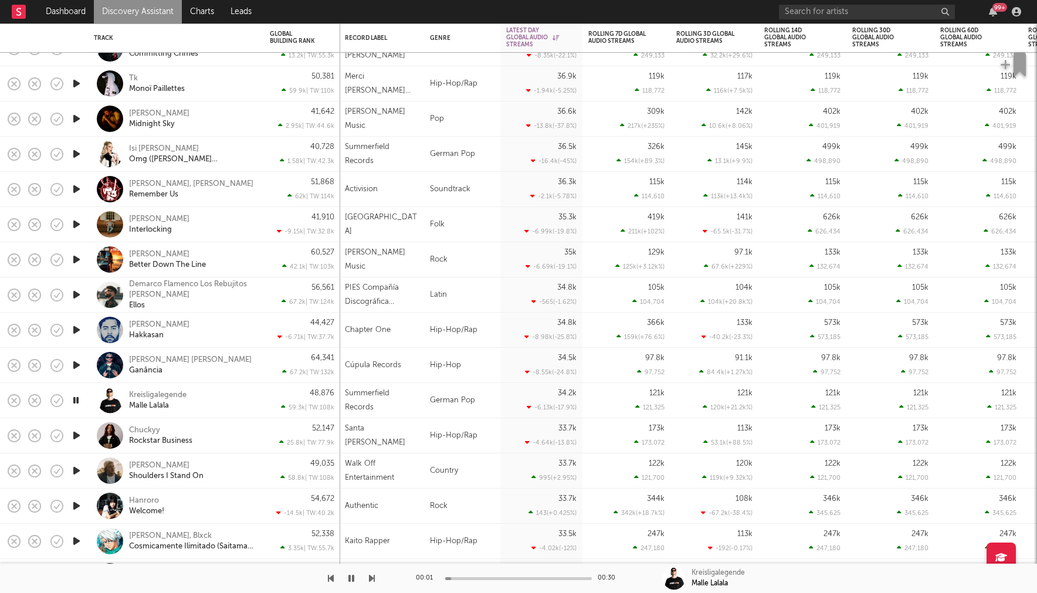
click at [77, 434] on icon "button" at bounding box center [76, 435] width 12 height 15
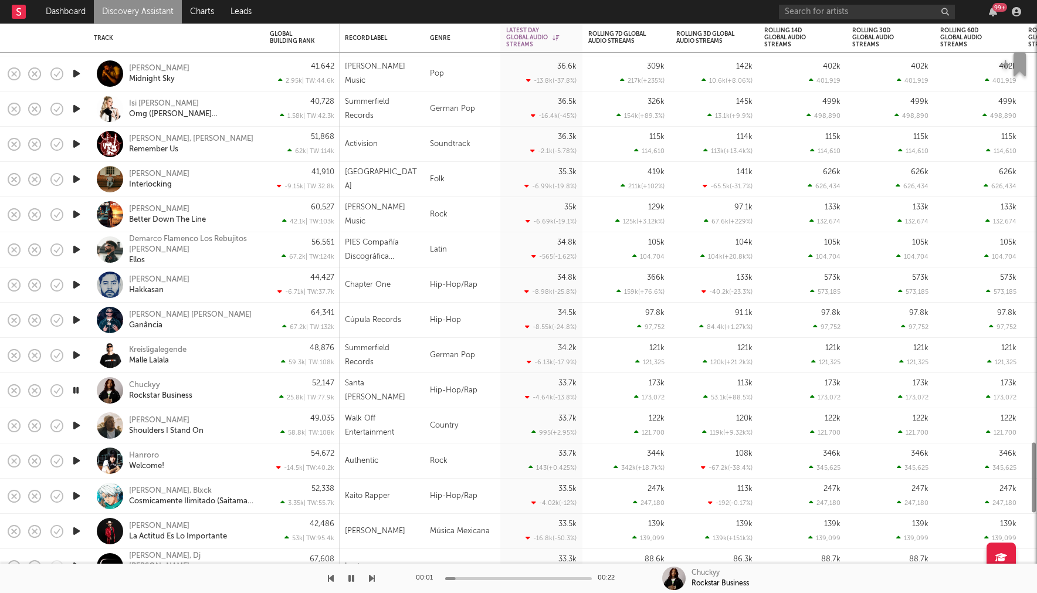
click at [77, 434] on div at bounding box center [76, 425] width 23 height 35
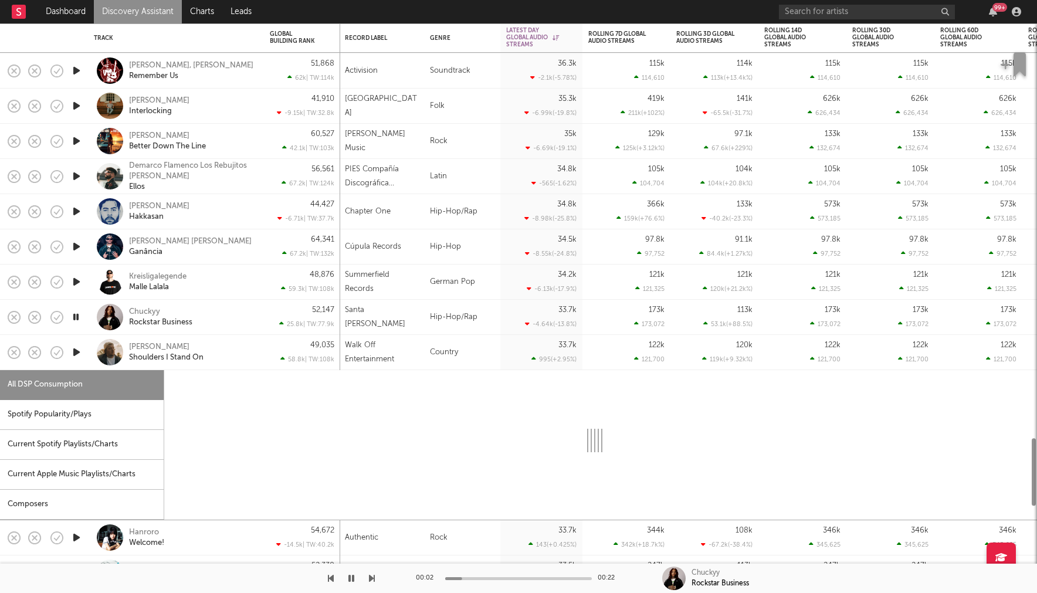
select select "1w"
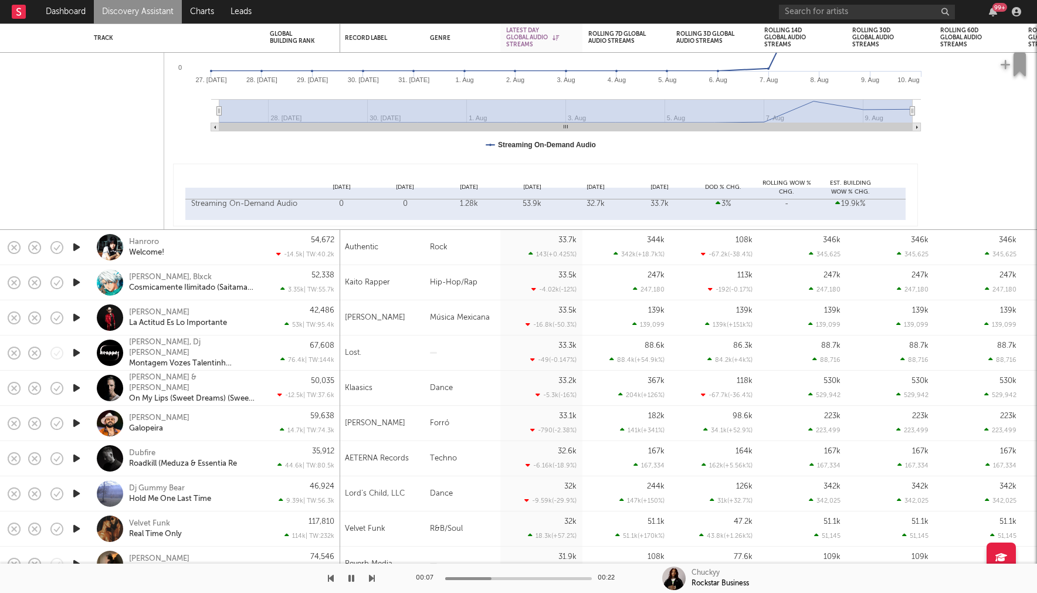
click at [70, 422] on icon "button" at bounding box center [76, 423] width 12 height 15
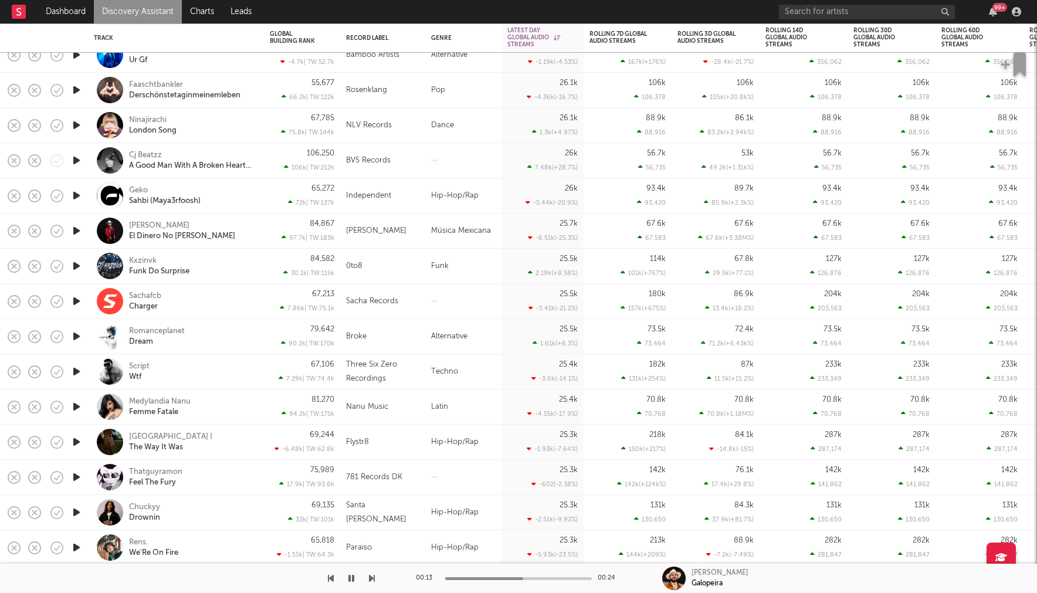
click at [75, 440] on icon "button" at bounding box center [76, 442] width 12 height 15
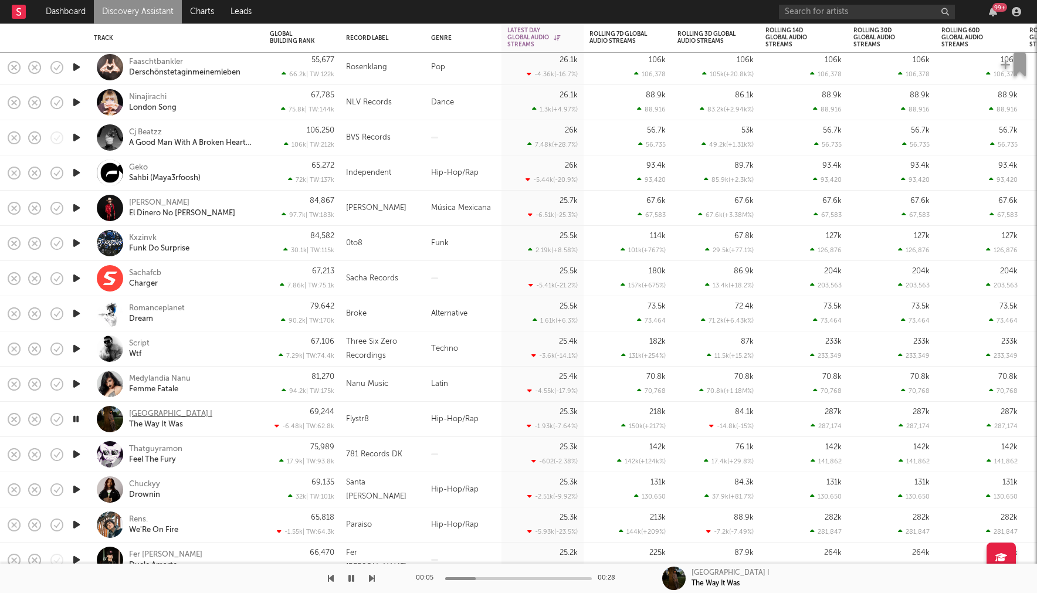
click at [136, 411] on div "[GEOGRAPHIC_DATA] I" at bounding box center [170, 414] width 83 height 11
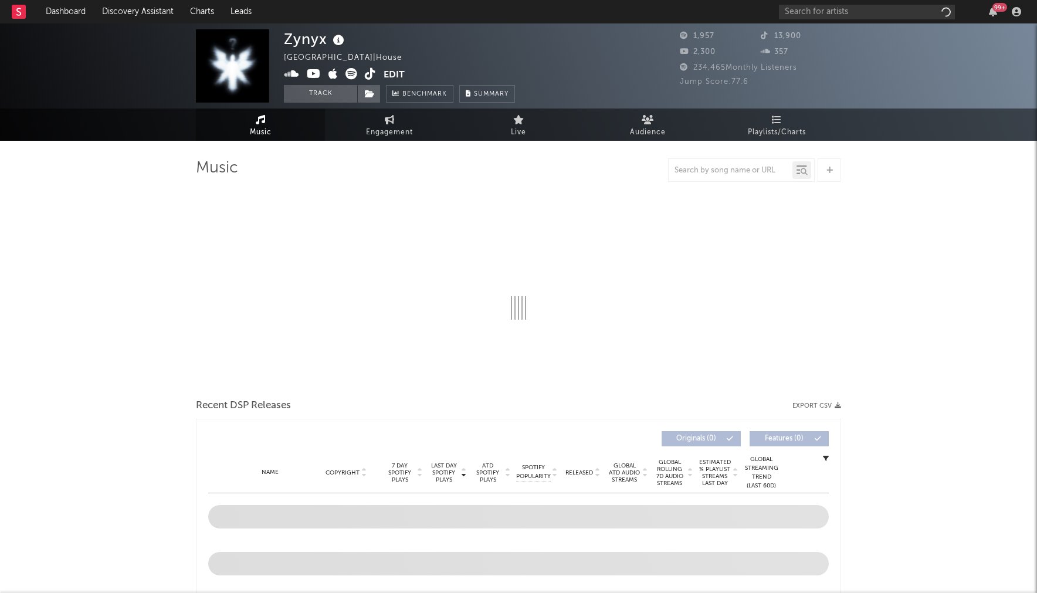
select select "1w"
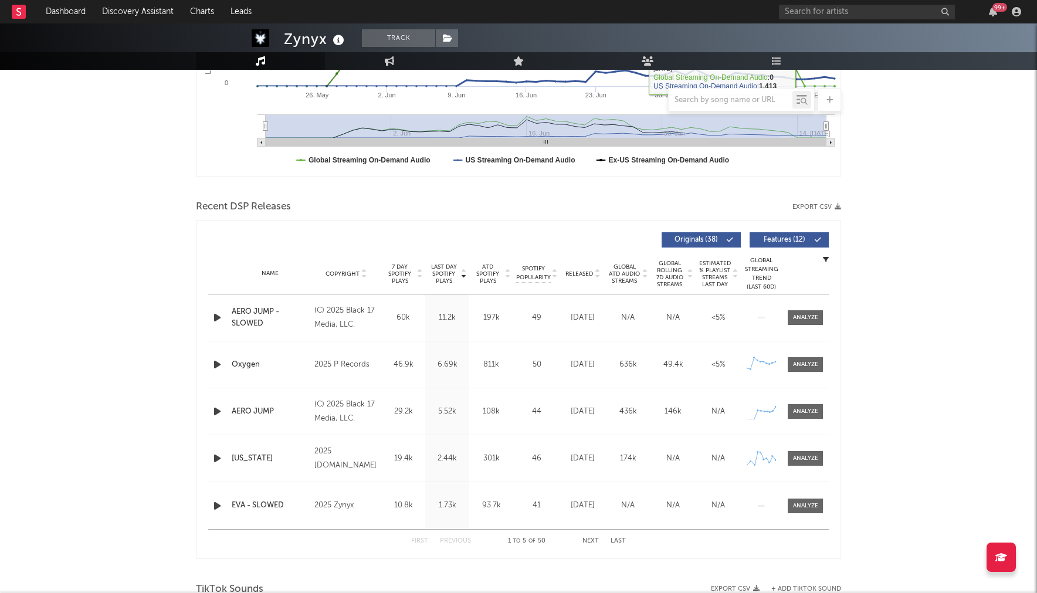
scroll to position [314, 0]
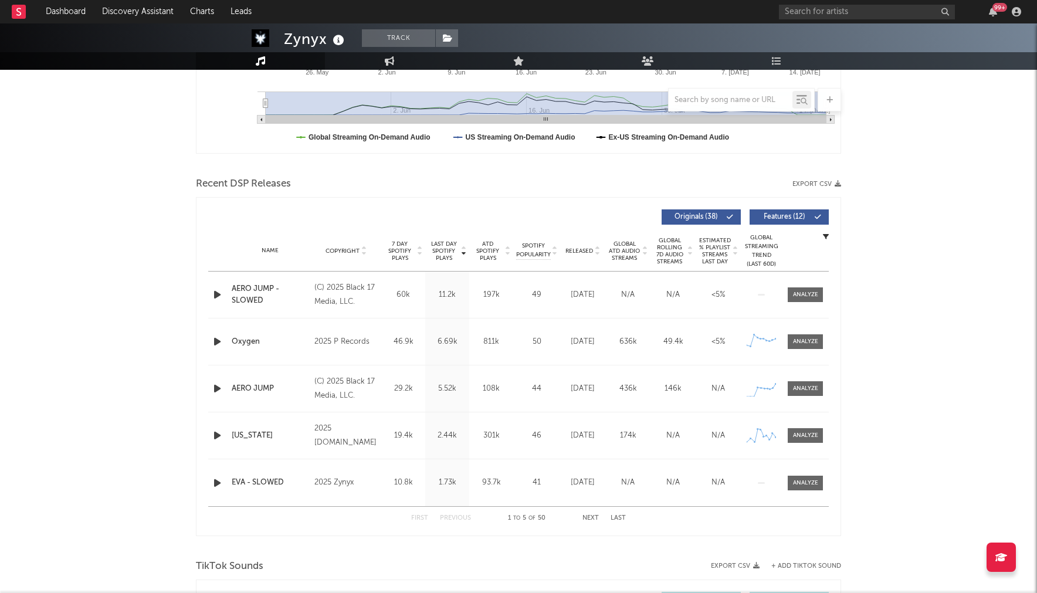
click at [809, 342] on div at bounding box center [805, 341] width 25 height 9
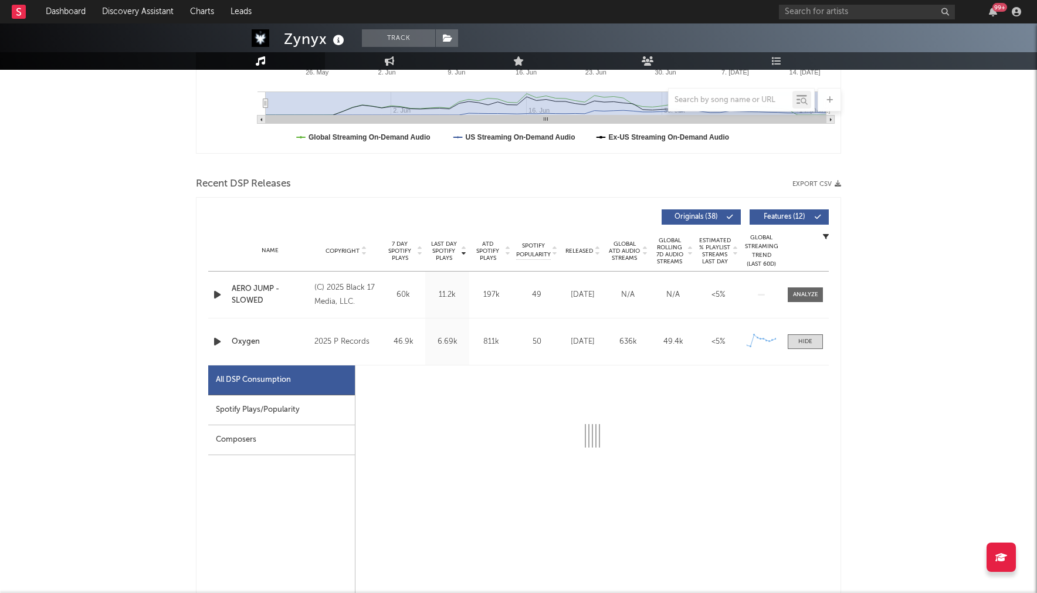
select select "1w"
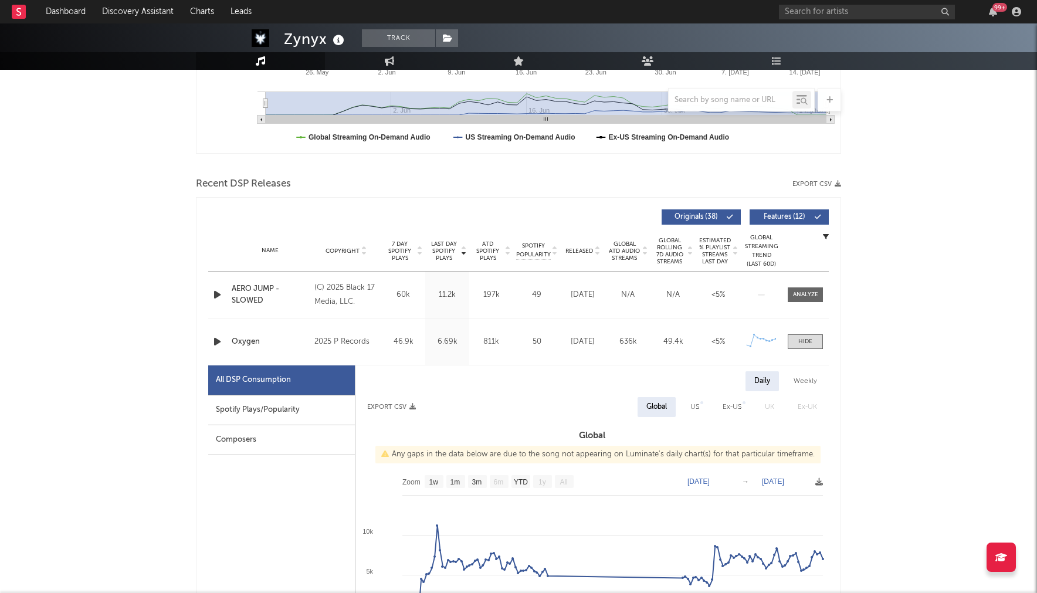
click at [316, 408] on div "Spotify Plays/Popularity" at bounding box center [281, 410] width 147 height 30
select select "1w"
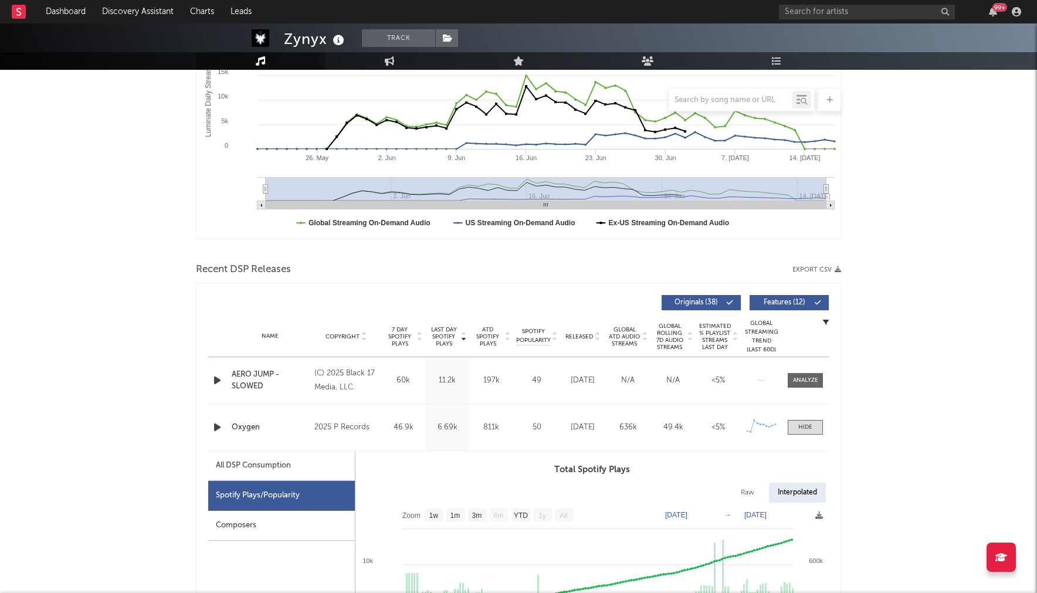
scroll to position [0, 0]
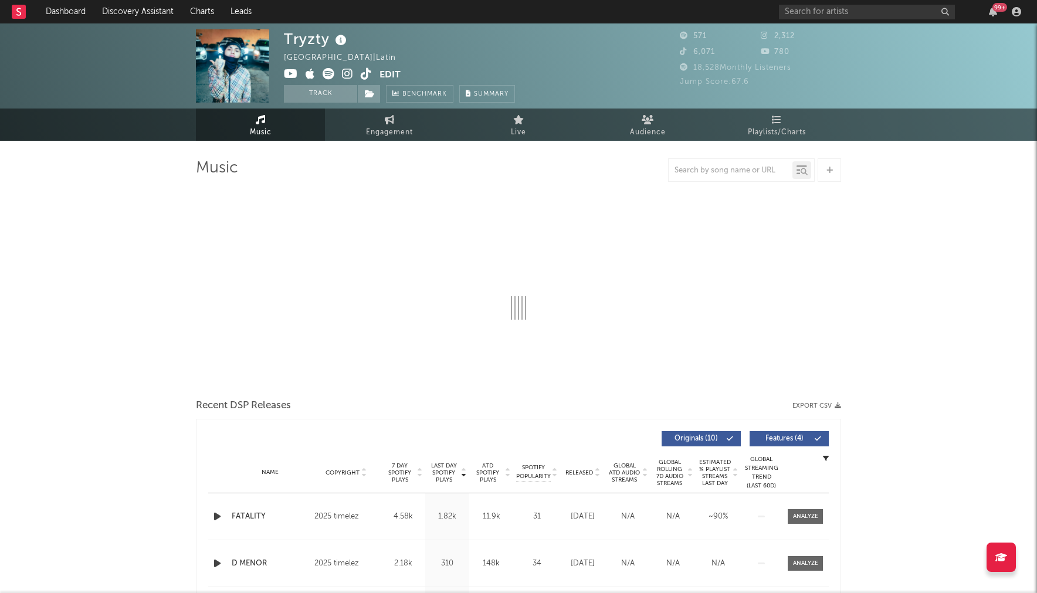
select select "1w"
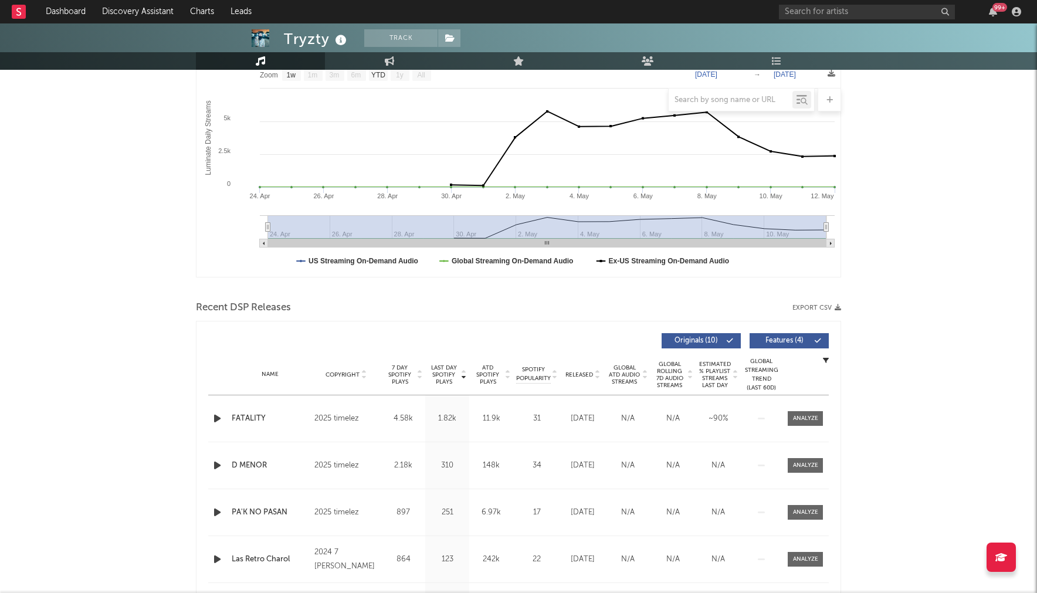
scroll to position [192, 0]
click at [802, 420] on div at bounding box center [805, 417] width 25 height 9
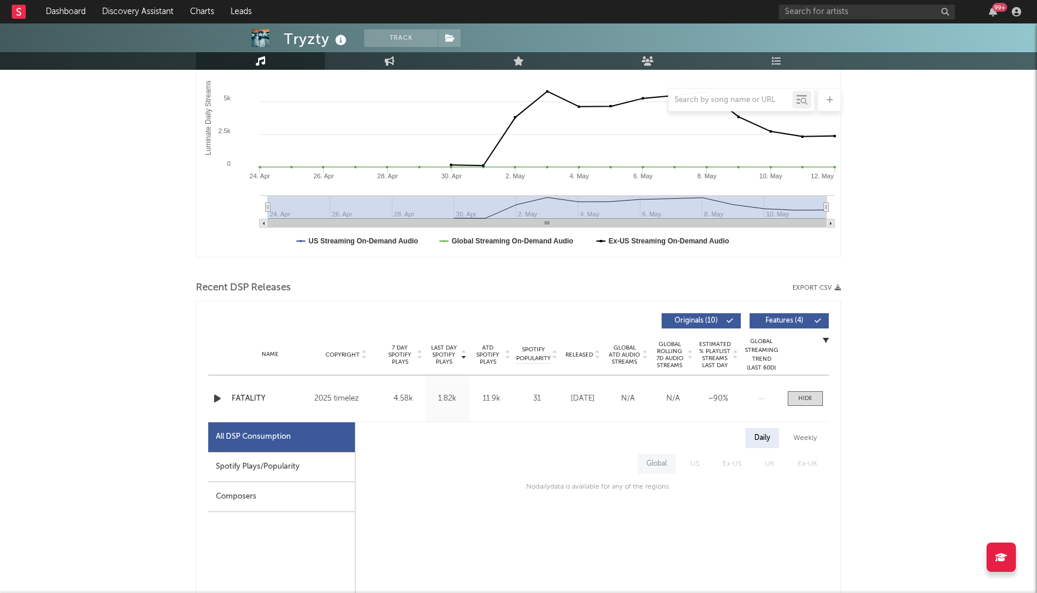
scroll to position [212, 0]
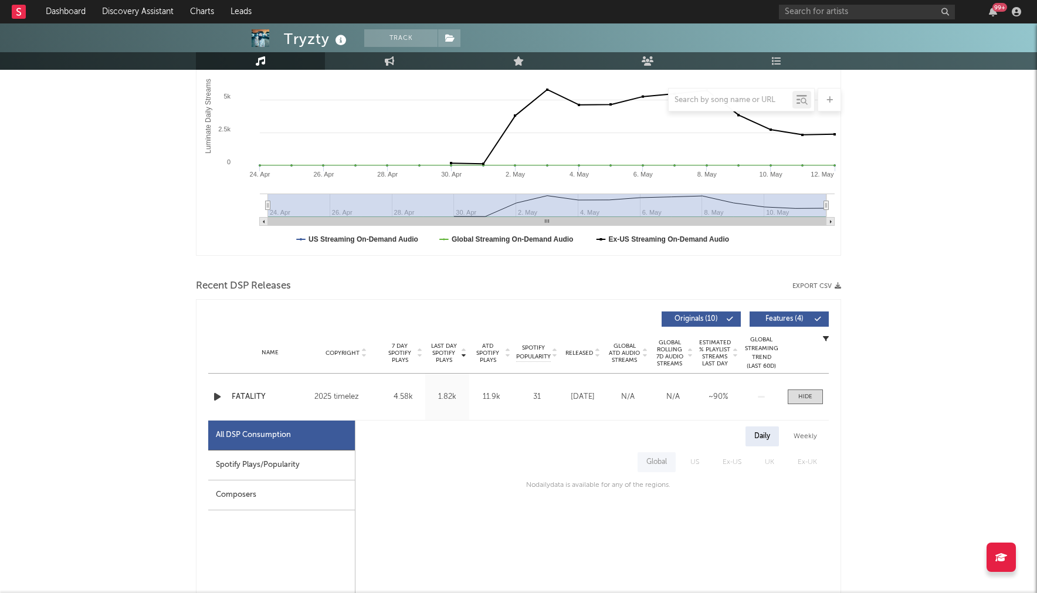
click at [229, 452] on div "Spotify Plays/Popularity" at bounding box center [281, 466] width 147 height 30
select select "1w"
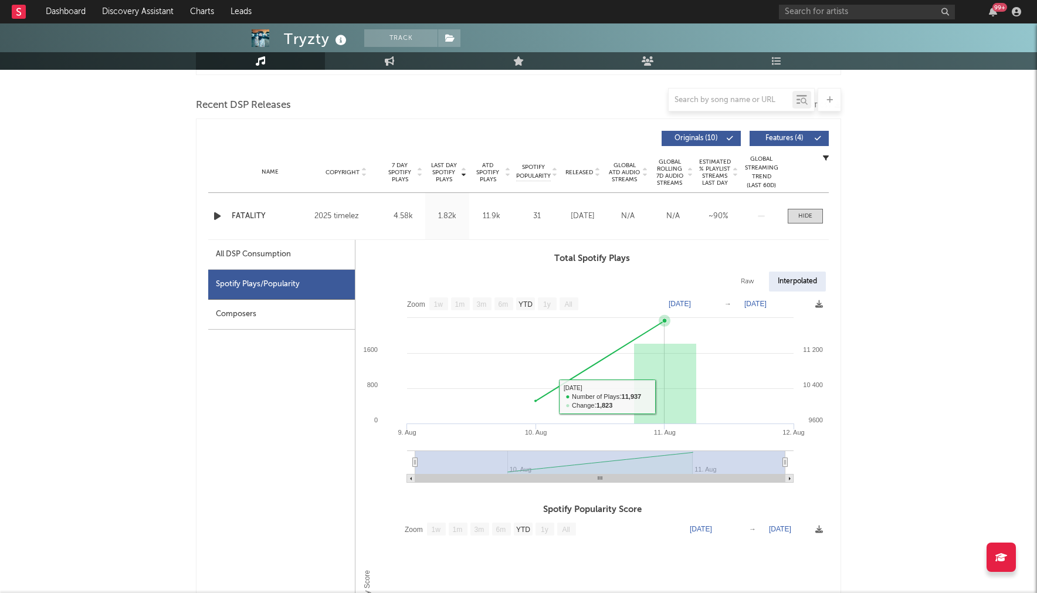
scroll to position [0, 0]
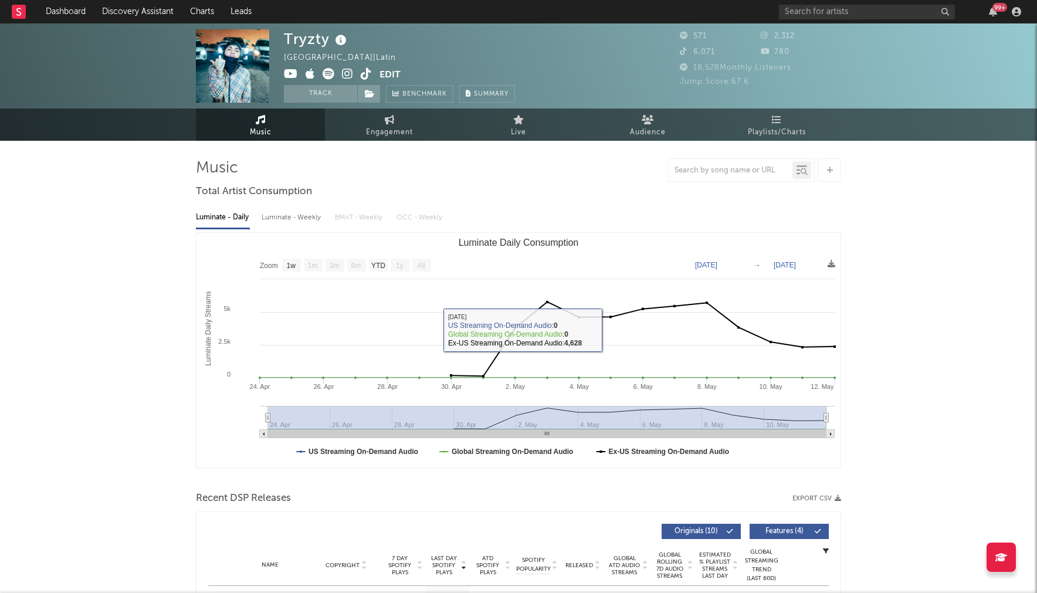
click at [238, 66] on img at bounding box center [232, 65] width 73 height 73
click at [293, 79] on icon at bounding box center [291, 74] width 14 height 12
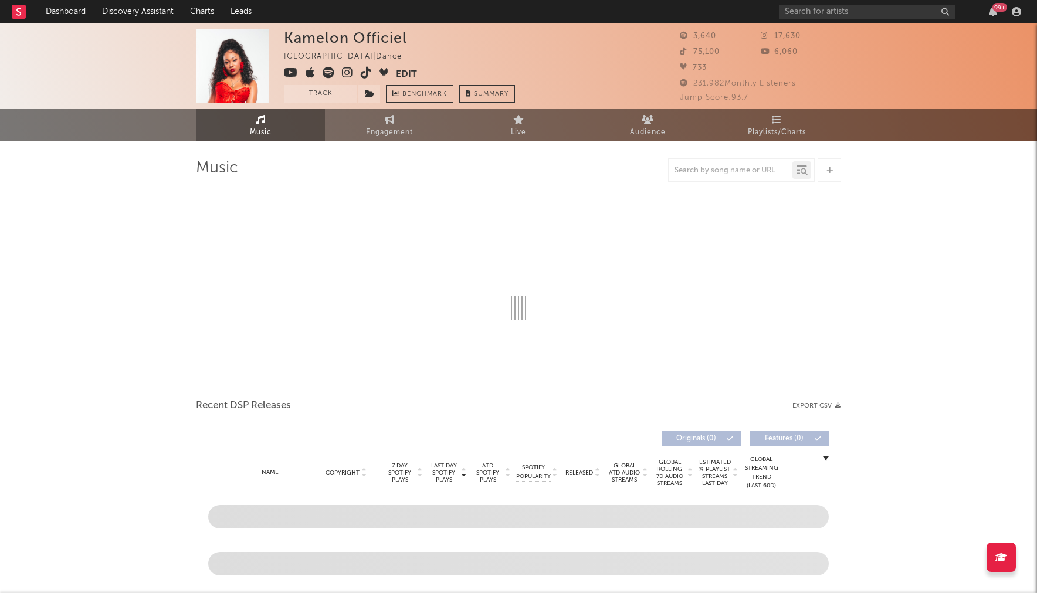
select select "1w"
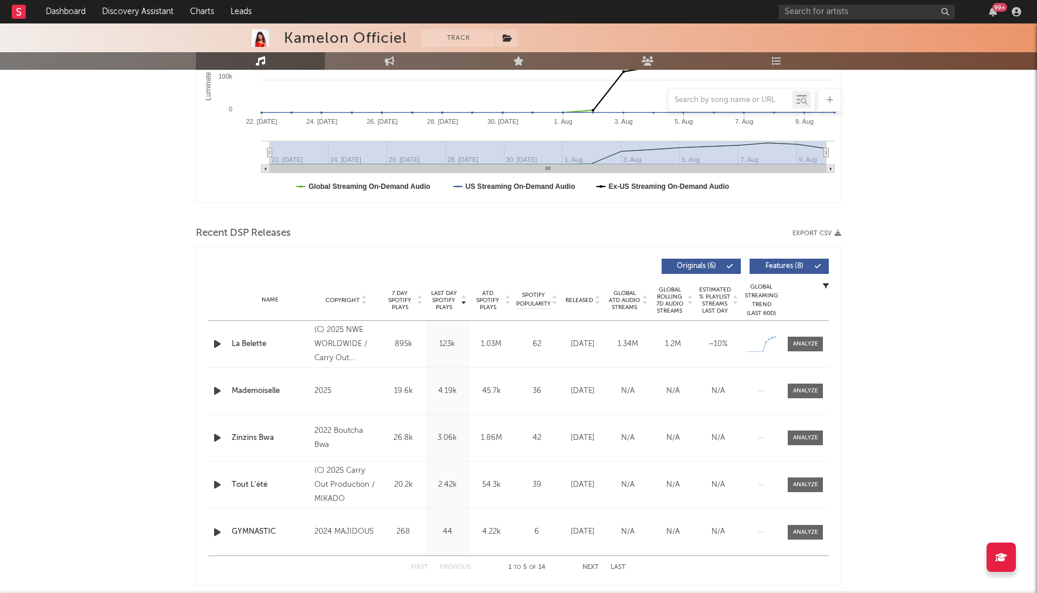
scroll to position [275, 0]
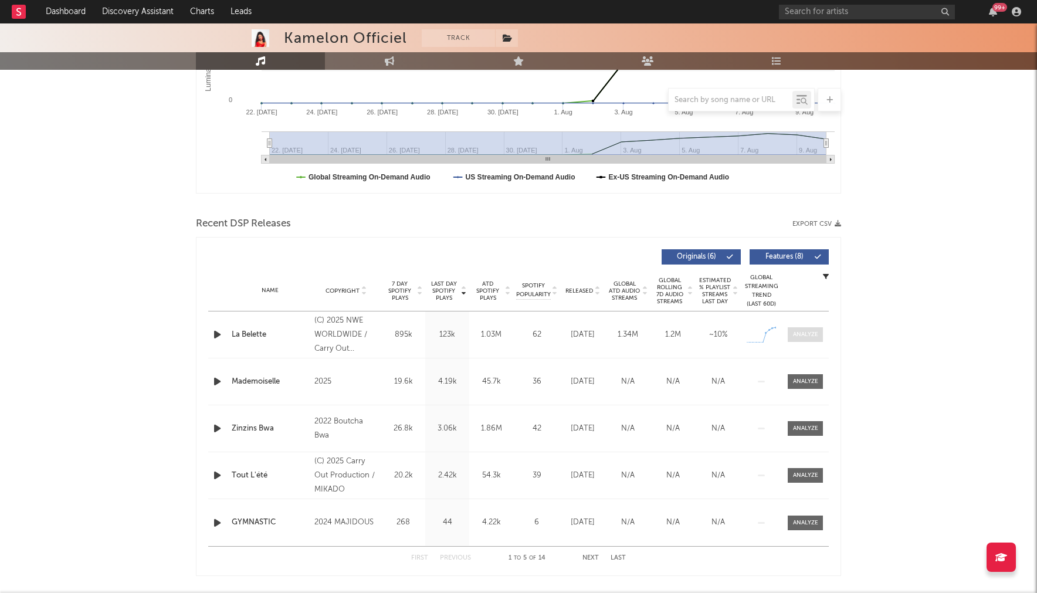
click at [803, 339] on span at bounding box center [805, 334] width 35 height 15
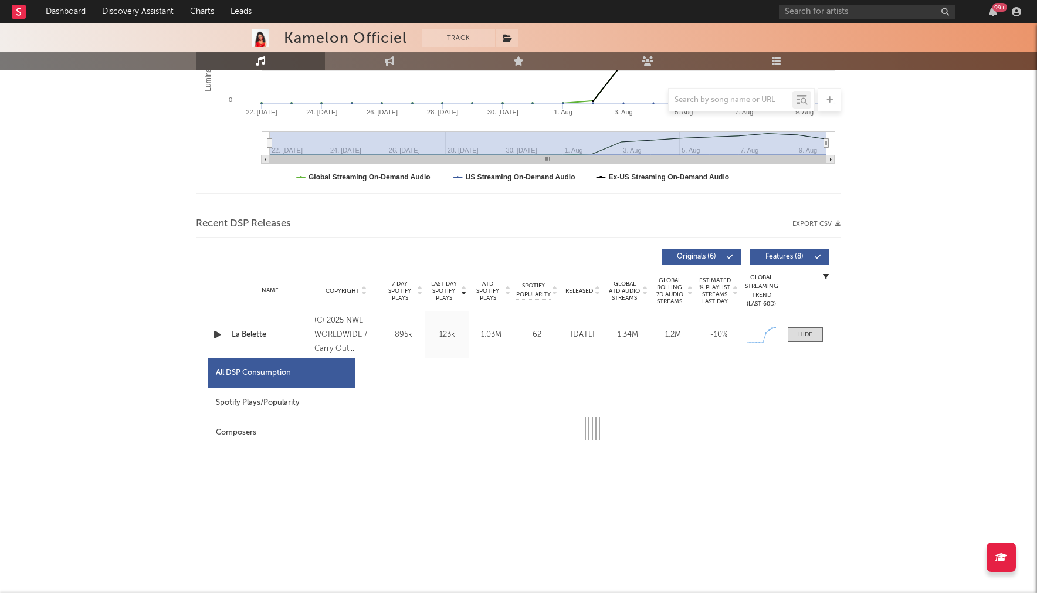
select select "1w"
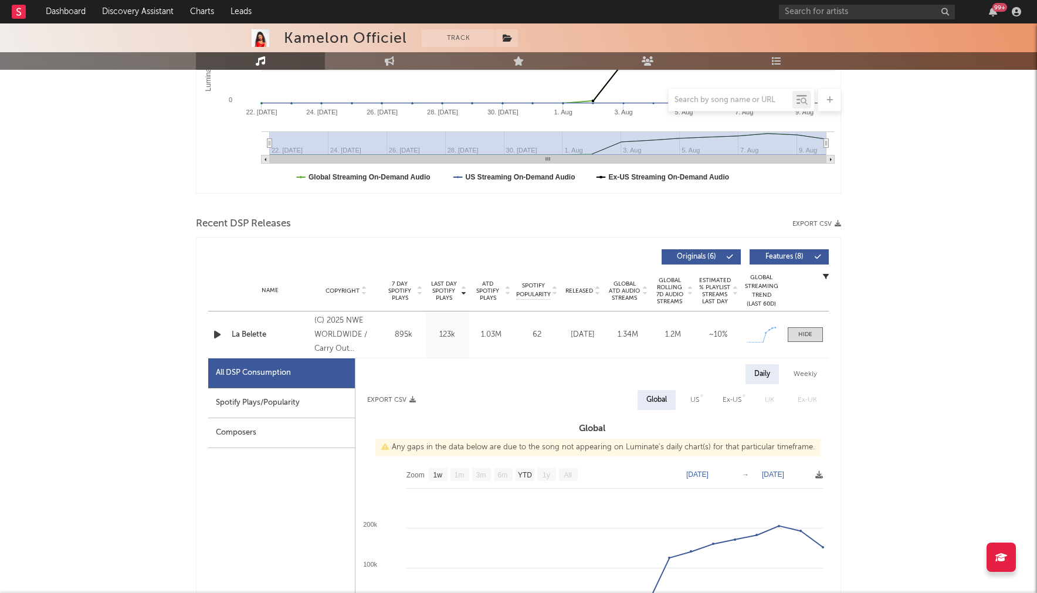
click at [282, 395] on div "Spotify Plays/Popularity" at bounding box center [281, 403] width 147 height 30
select select "1w"
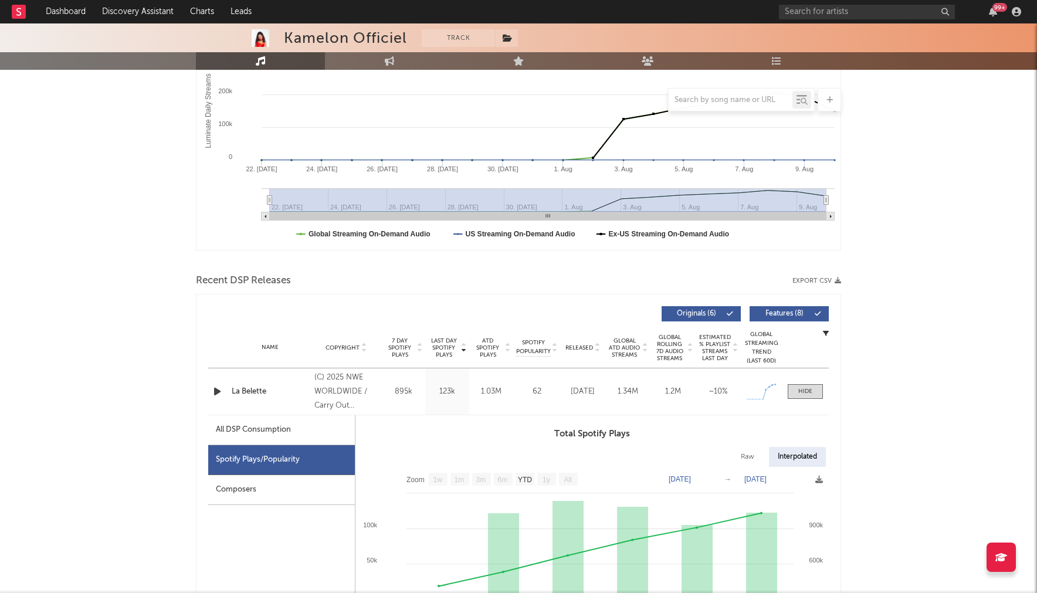
scroll to position [0, 0]
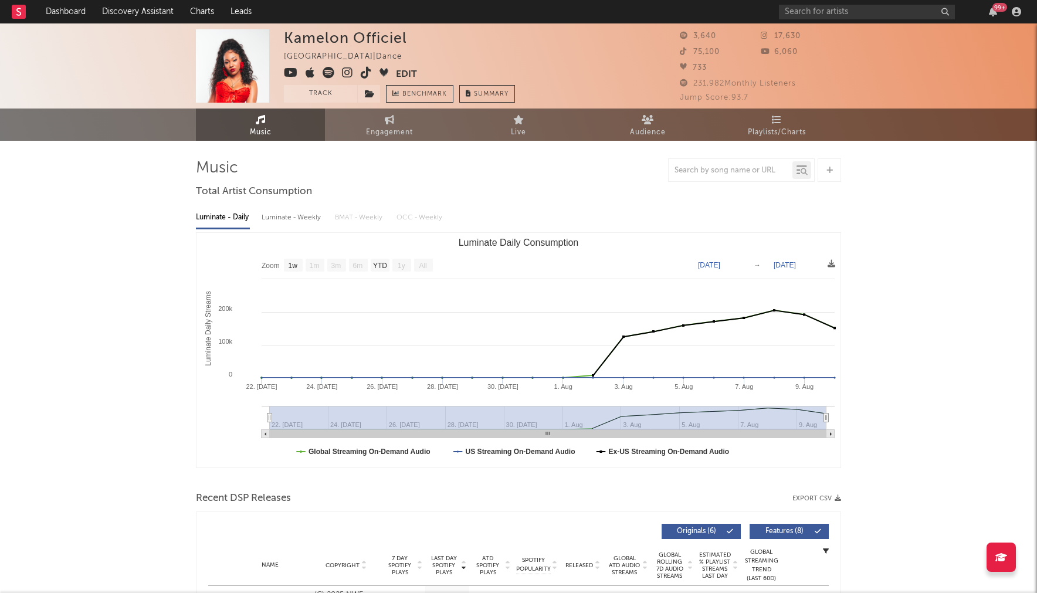
click at [291, 73] on icon at bounding box center [291, 73] width 14 height 12
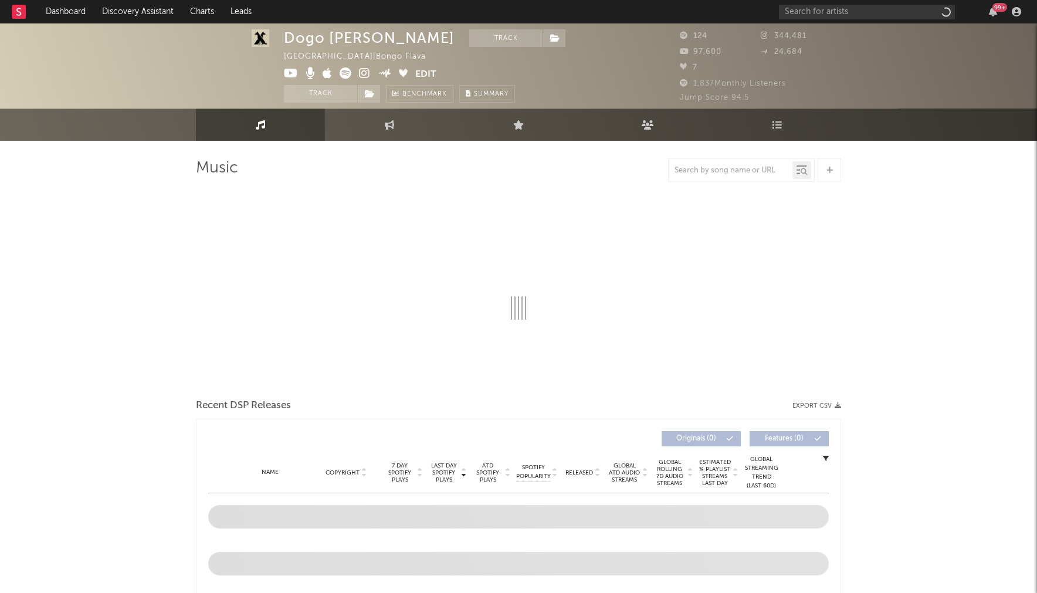
scroll to position [1, 0]
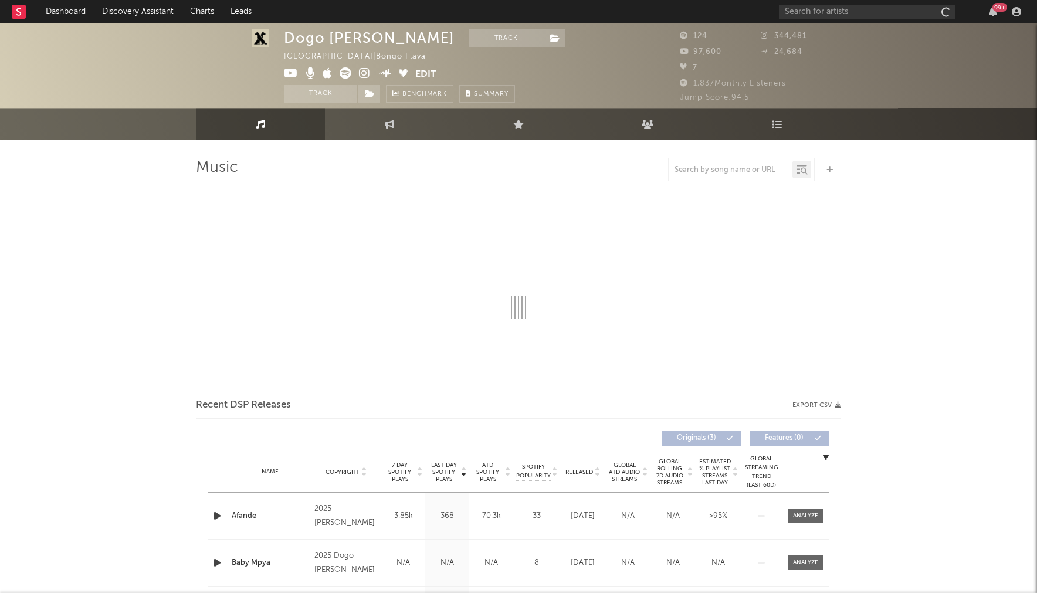
select select "1w"
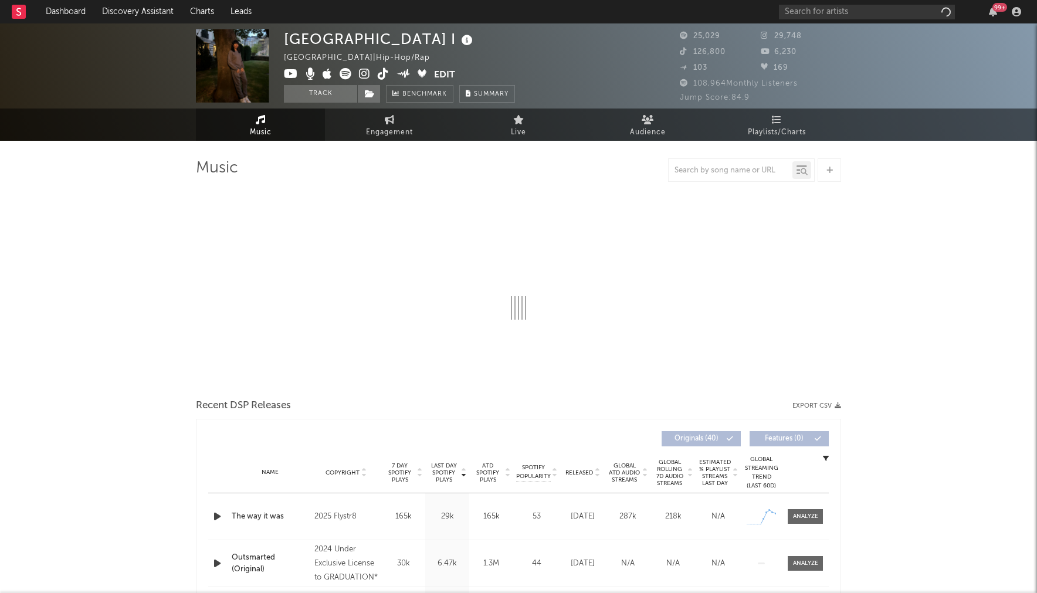
select select "6m"
